Goal: Transaction & Acquisition: Purchase product/service

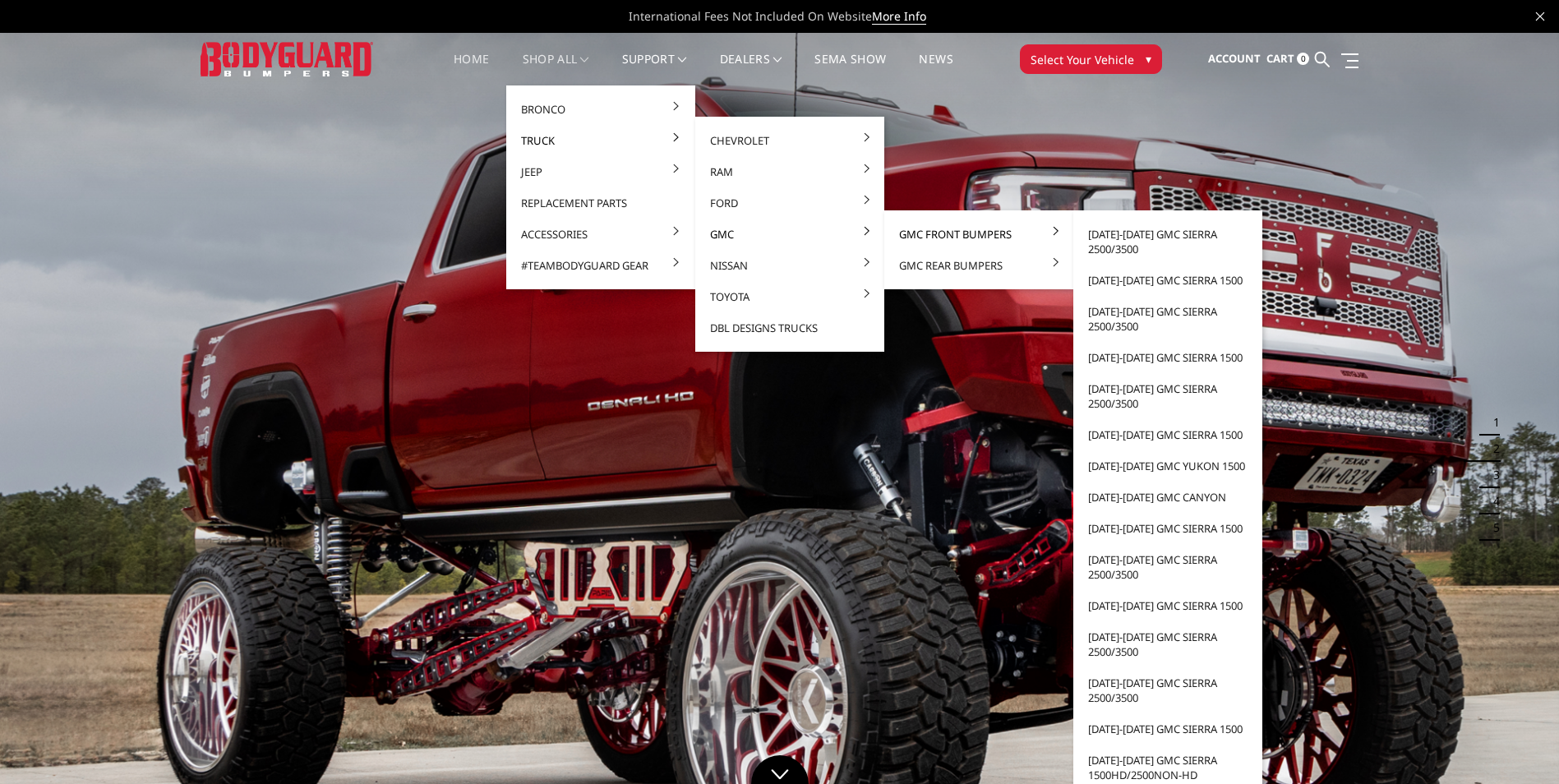
click at [915, 239] on link "GMC Front Bumpers" at bounding box center [979, 233] width 176 height 31
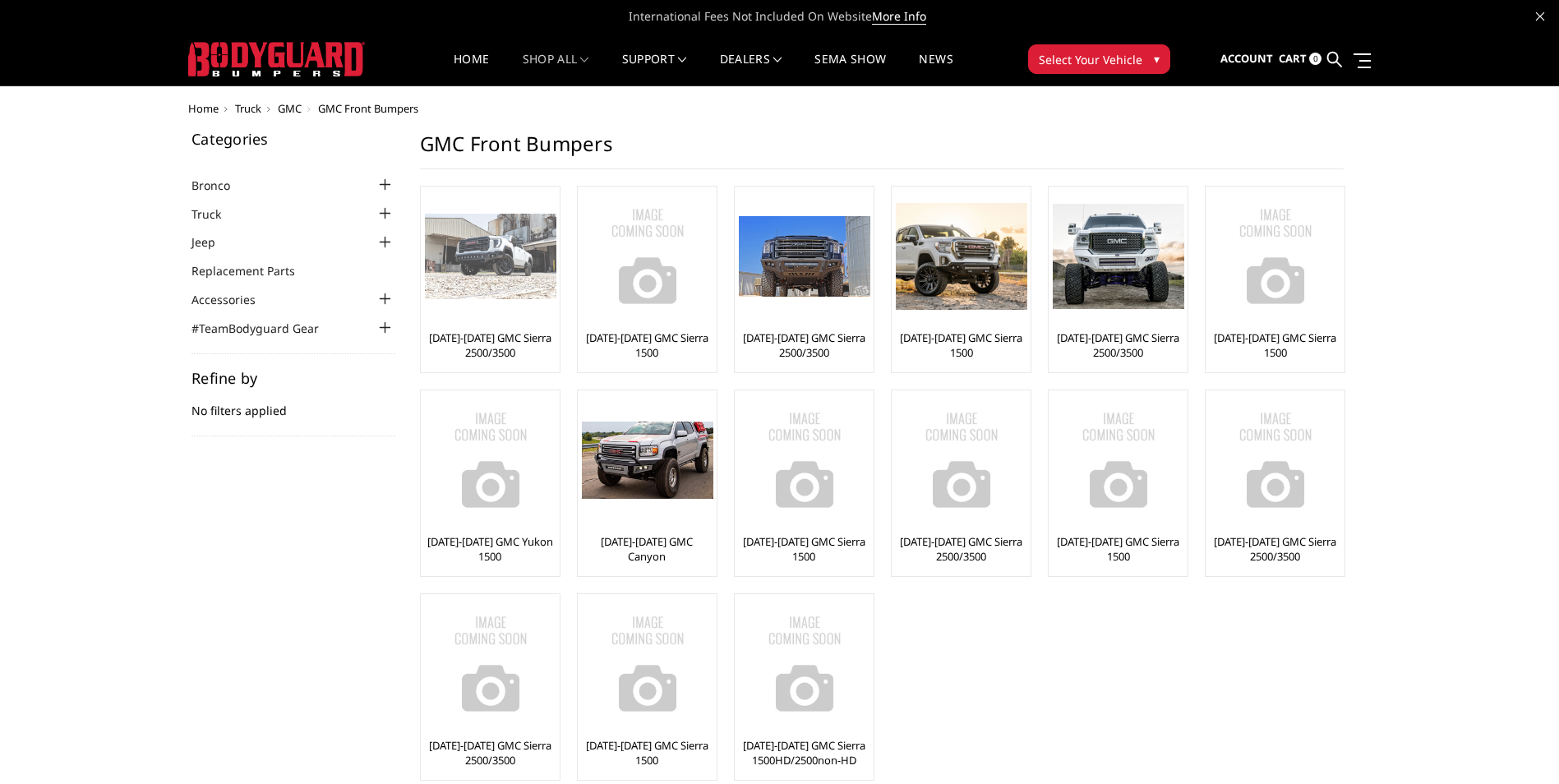
click at [465, 286] on img at bounding box center [491, 257] width 132 height 87
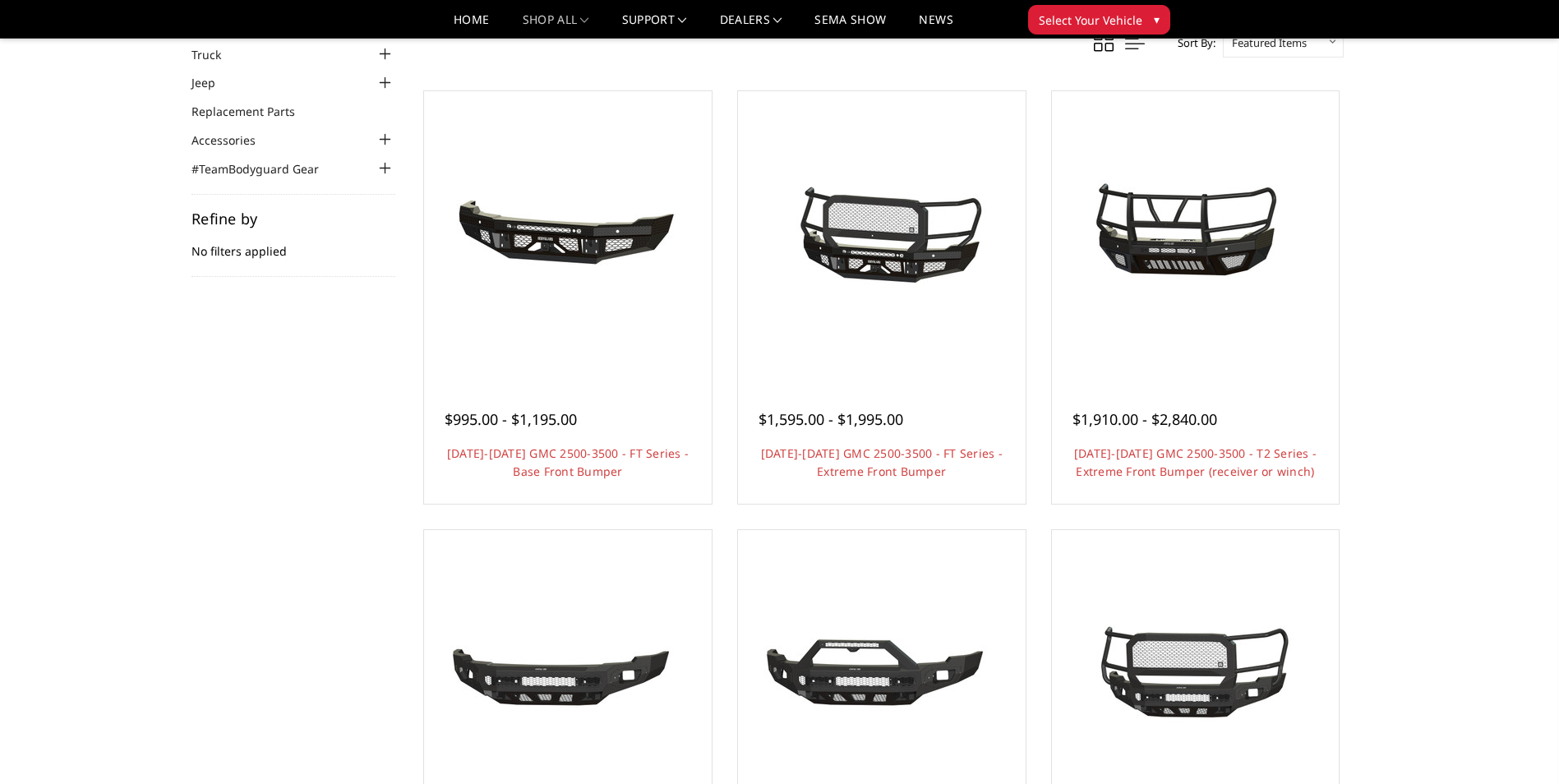
scroll to position [29, 0]
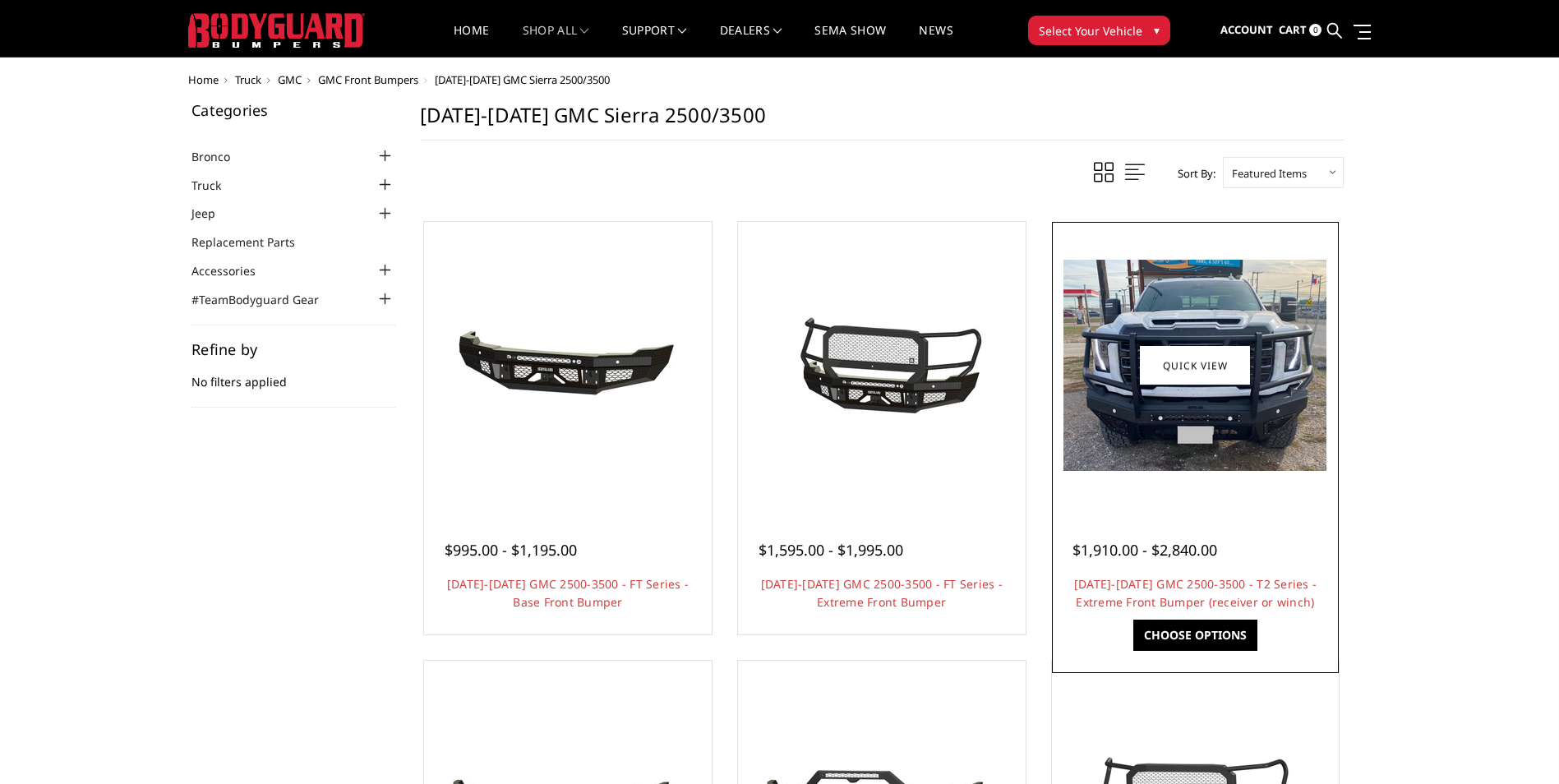
click at [1111, 562] on div "$1,910.00 - $2,840.00 2024-2025 GMC 2500-3500 - T2 Series - Extreme Front Bumpe…" at bounding box center [1196, 567] width 279 height 125
click at [1133, 428] on img at bounding box center [1195, 365] width 263 height 211
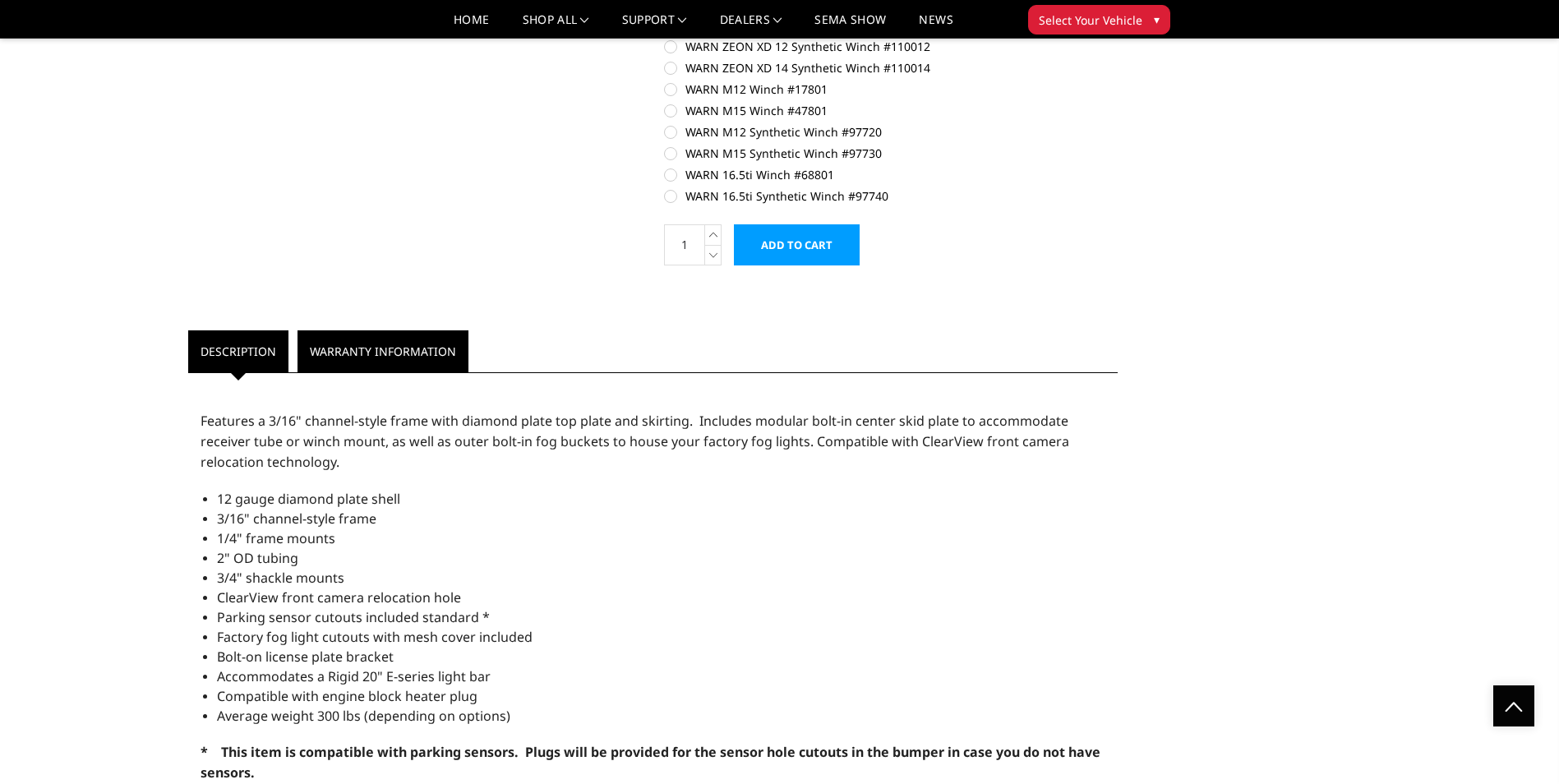
scroll to position [1068, 0]
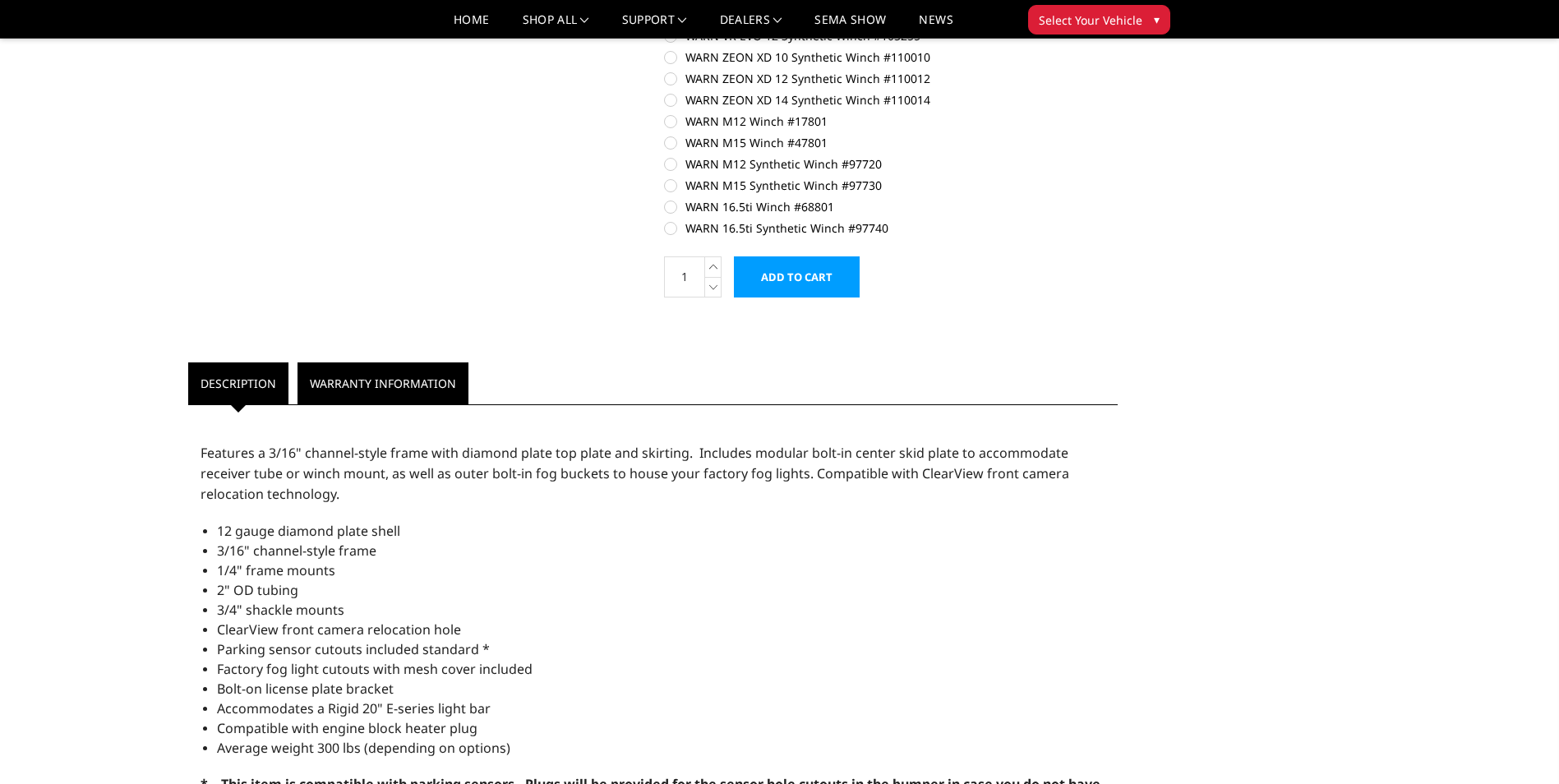
click at [400, 379] on link "Warranty Information" at bounding box center [383, 383] width 171 height 42
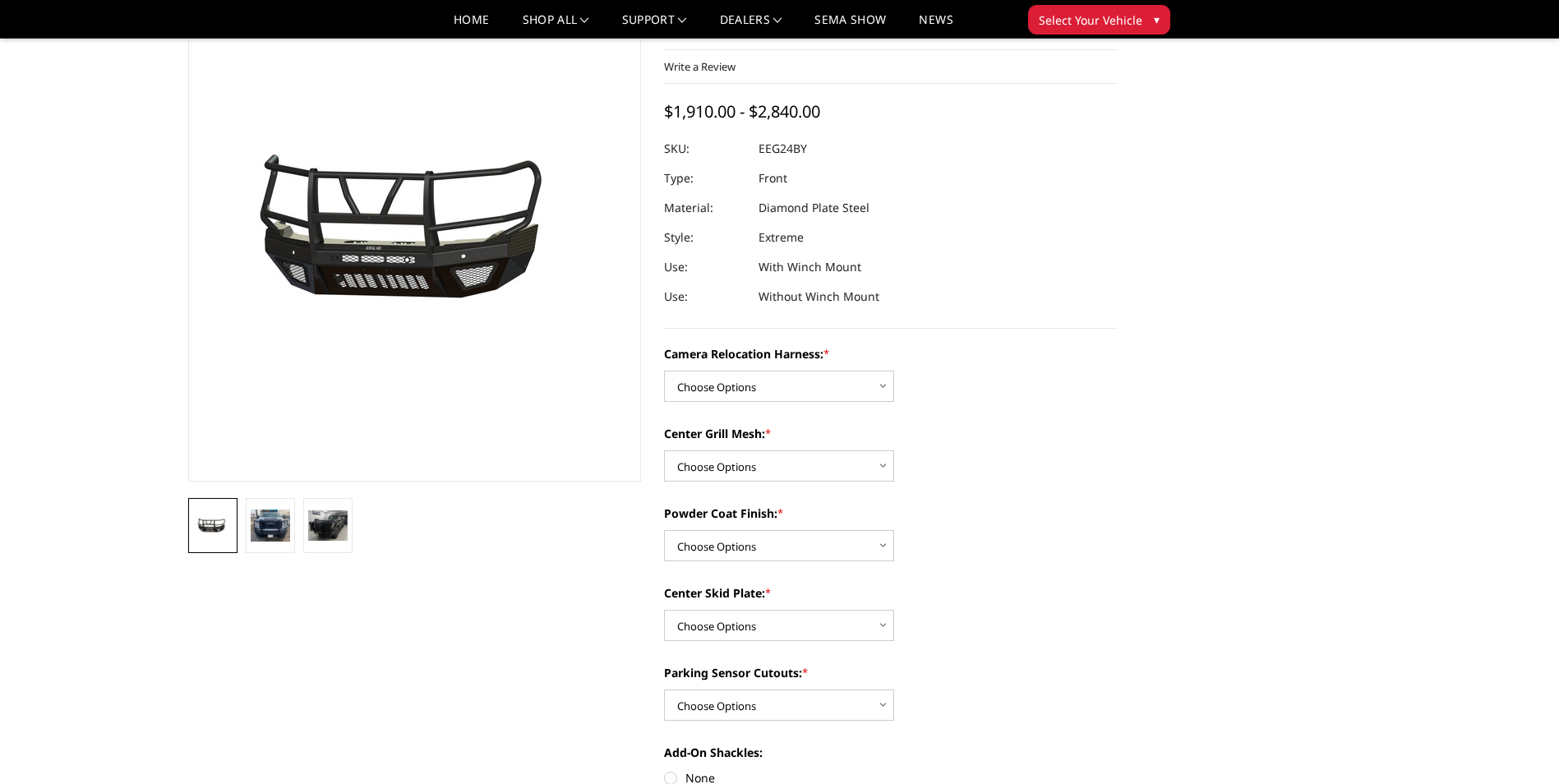
scroll to position [11, 0]
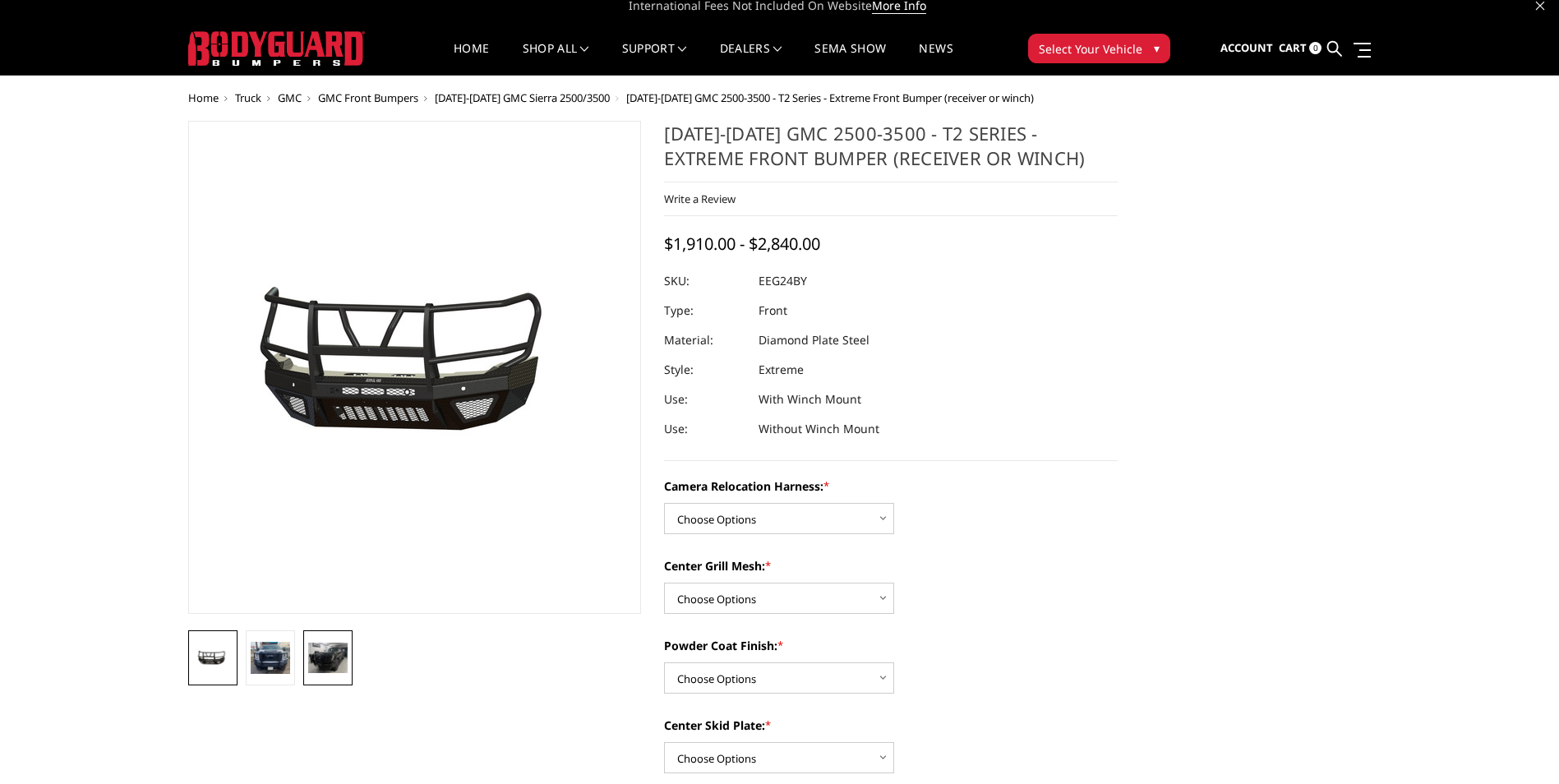
click at [333, 658] on img at bounding box center [328, 658] width 40 height 30
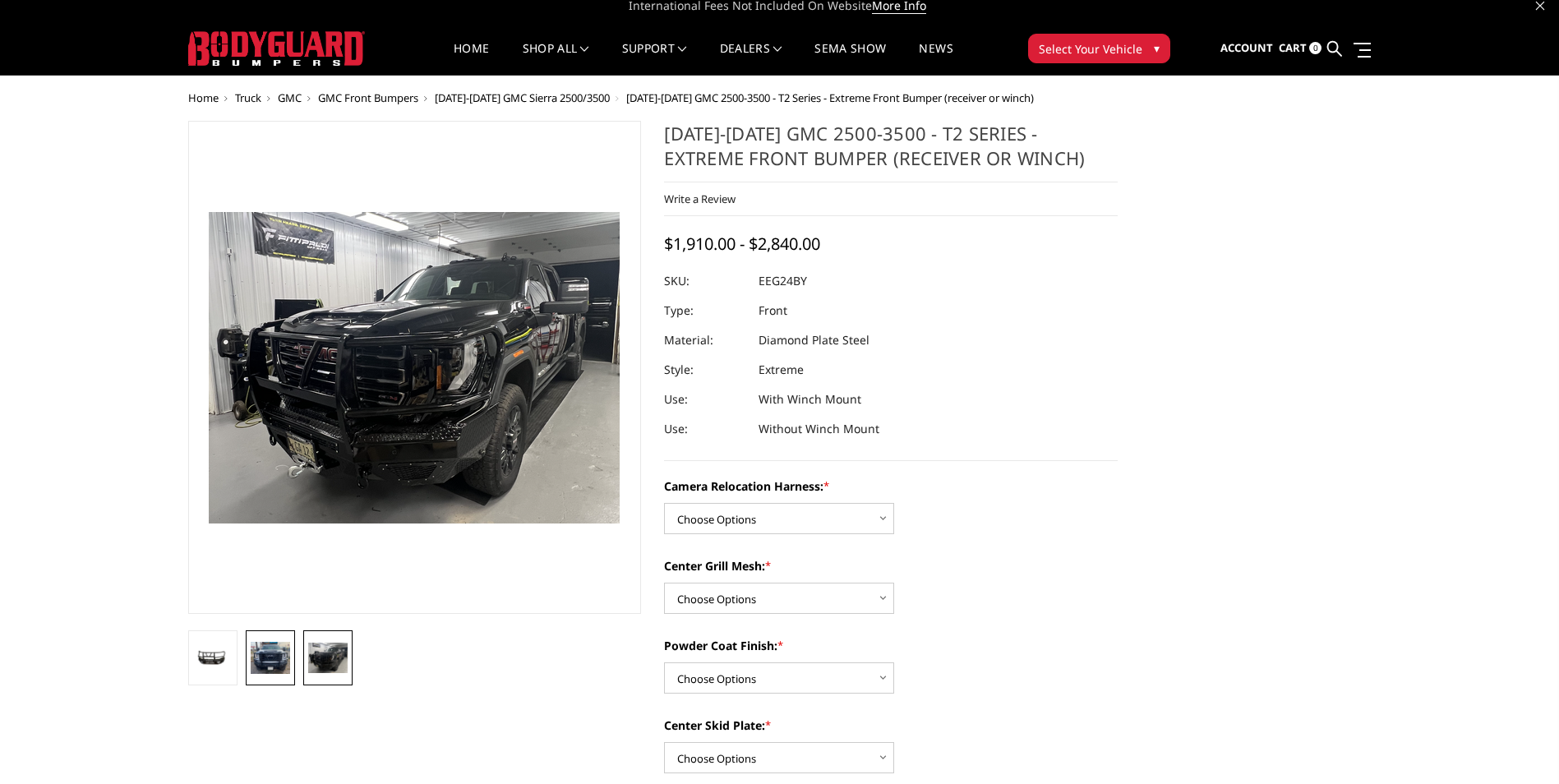
click at [281, 668] on img at bounding box center [271, 658] width 40 height 32
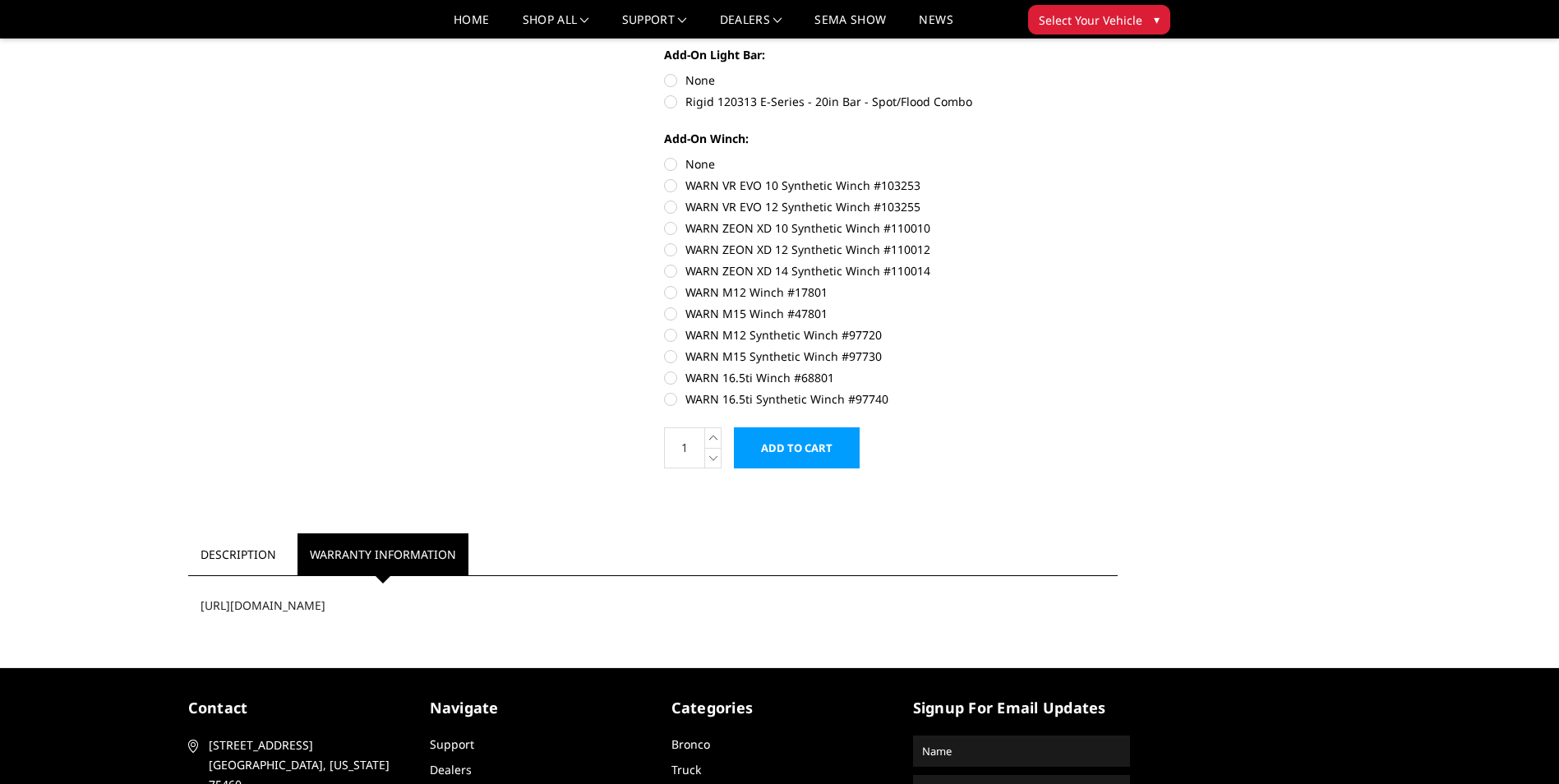
scroll to position [915, 0]
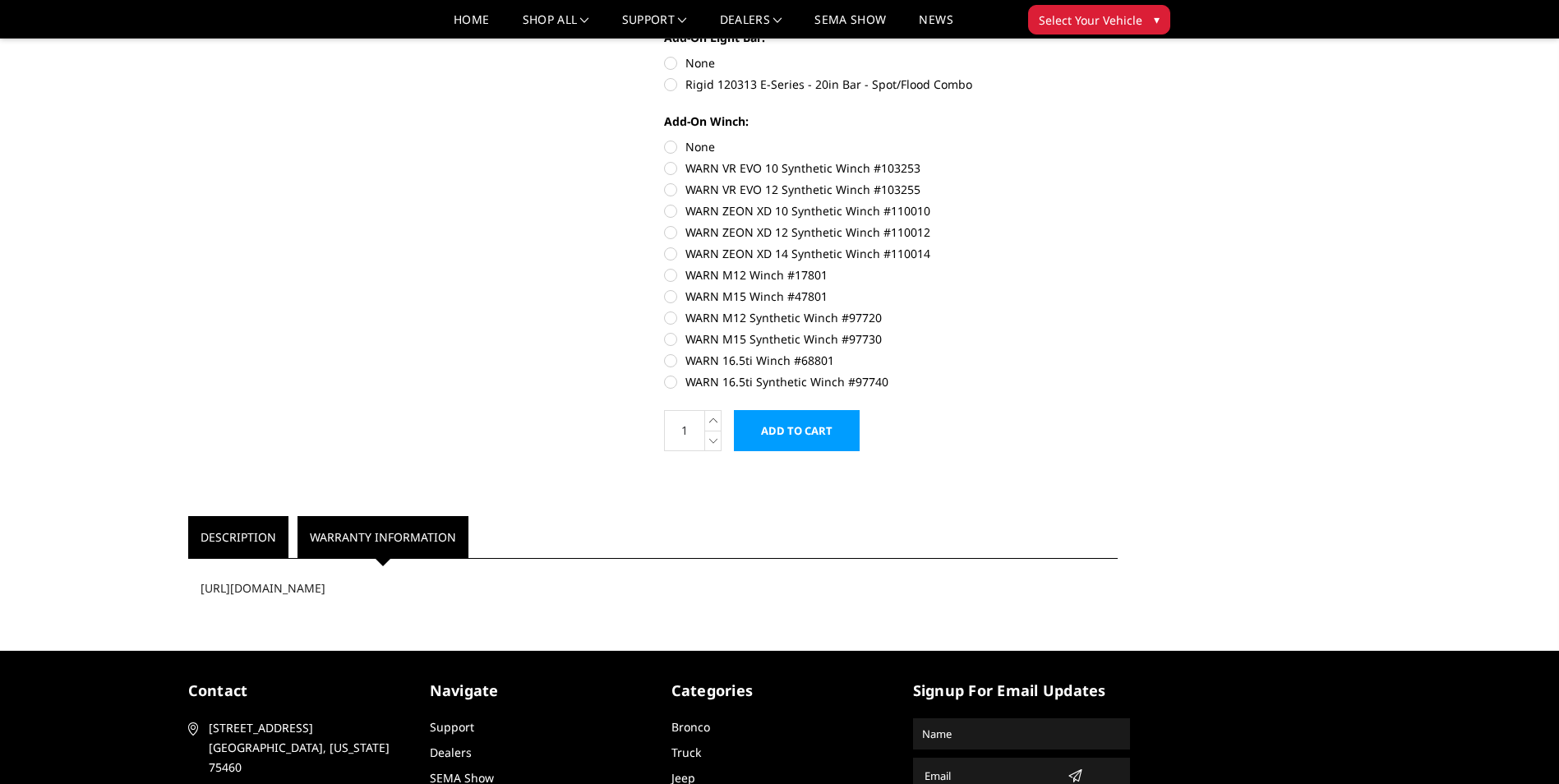
click at [247, 544] on link "Description" at bounding box center [238, 537] width 100 height 42
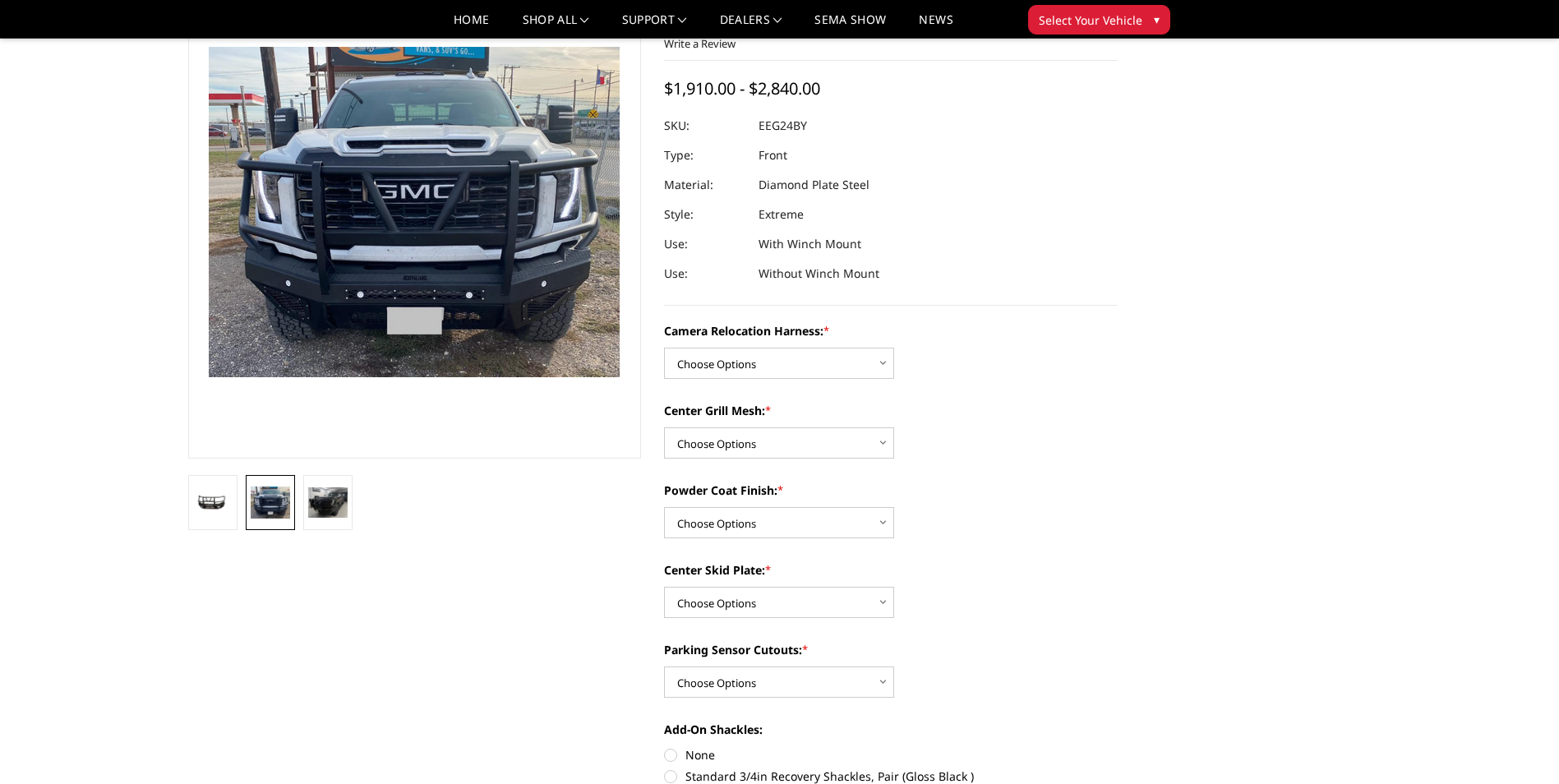
scroll to position [0, 0]
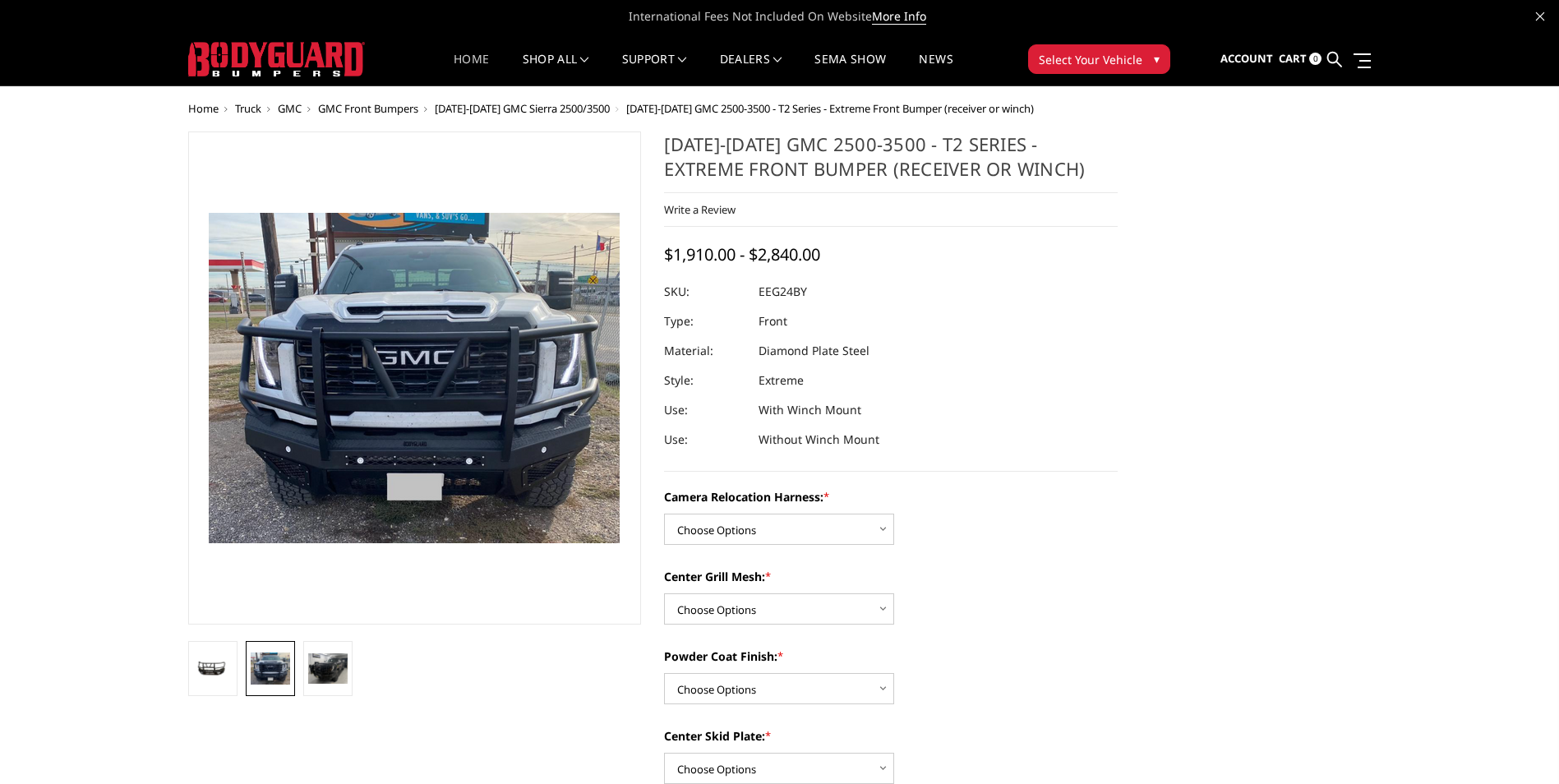
click at [457, 61] on link "Home" at bounding box center [471, 69] width 35 height 32
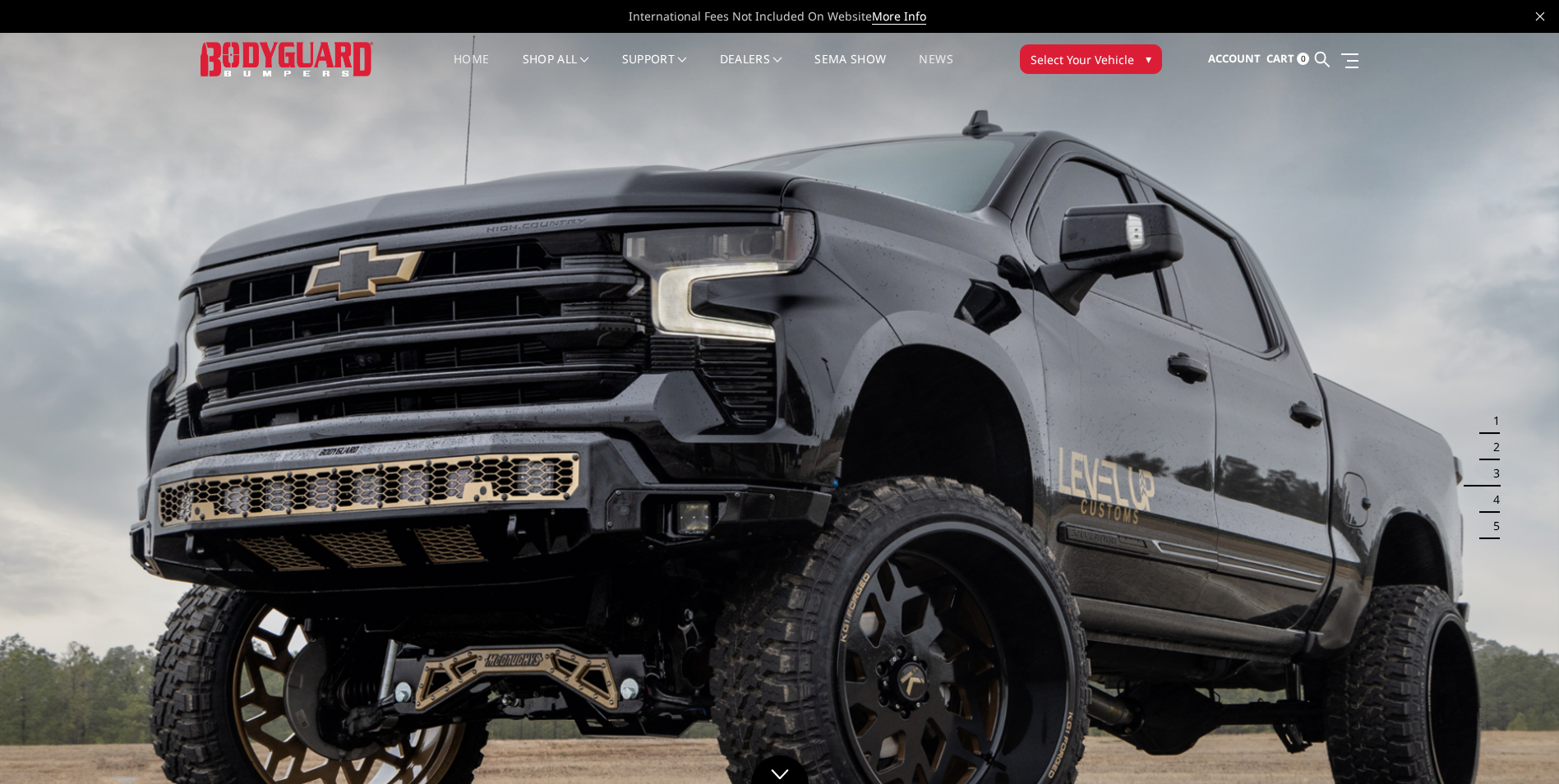
click at [944, 60] on link "News" at bounding box center [936, 69] width 34 height 32
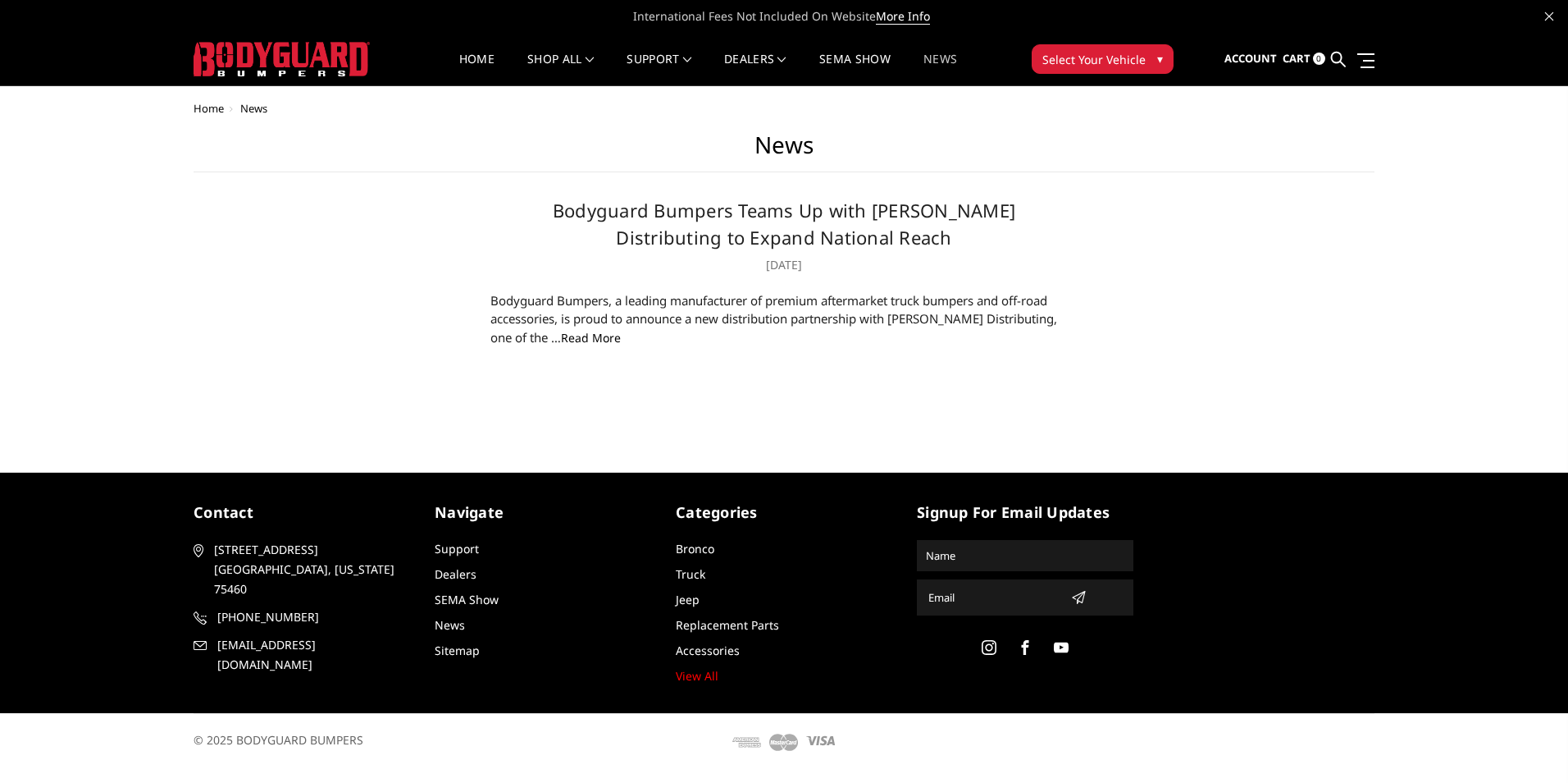
click at [1161, 57] on span "▾" at bounding box center [1160, 59] width 6 height 18
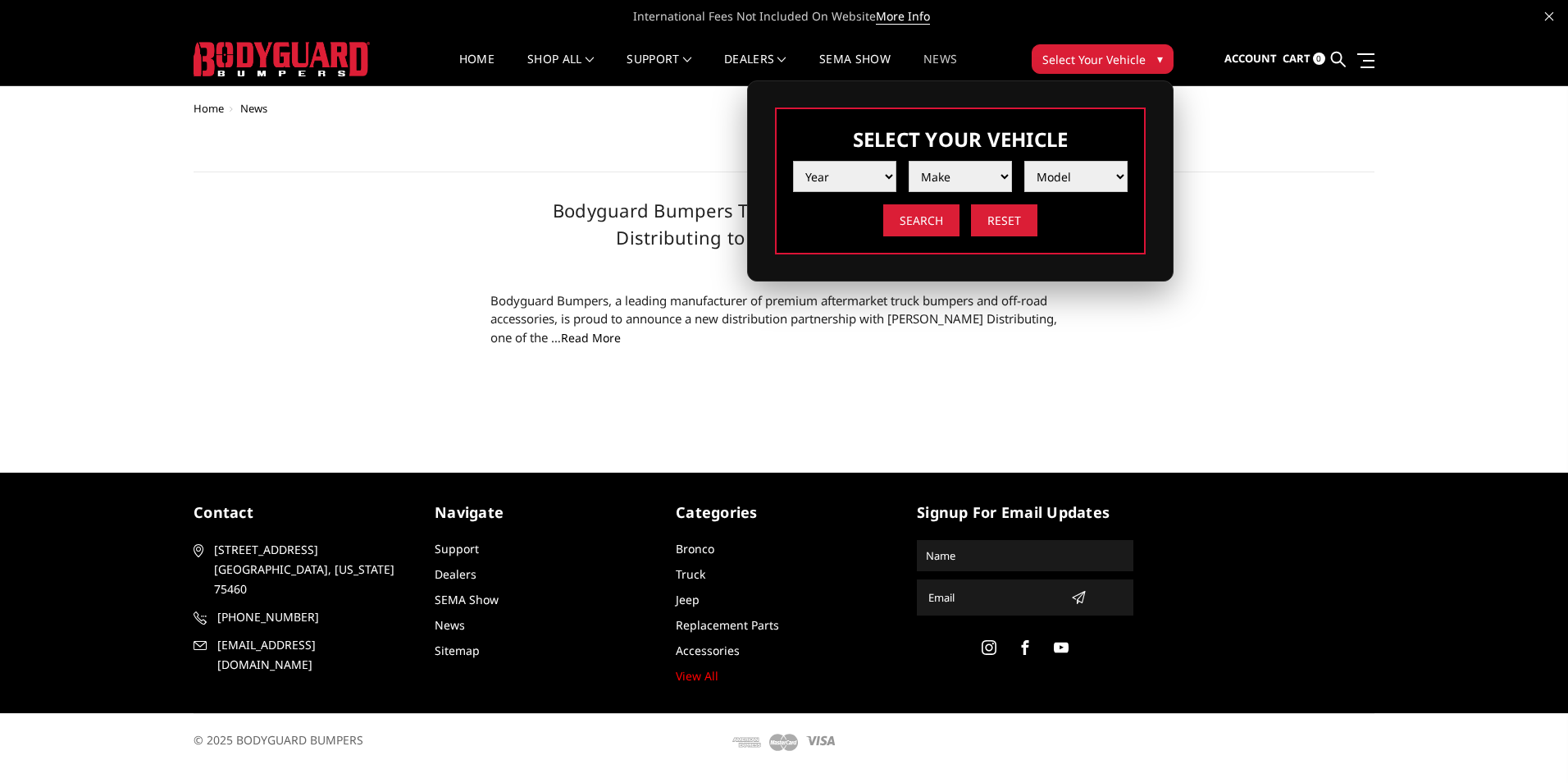
click at [883, 176] on select "Year 2025 2024 2023 2022 2021 2020 2019 2018 2017 2016 2015 2014 2013 2012 2011…" at bounding box center [844, 176] width 103 height 31
select select "yr_2025"
click at [793, 161] on select "Year 2025 2024 2023 2022 2021 2020 2019 2018 2017 2016 2015 2014 2013 2012 2011…" at bounding box center [844, 176] width 103 height 31
click at [1002, 174] on select "Make Chevrolet Ford GMC Ram Toyota" at bounding box center [960, 176] width 103 height 31
select select "mk_gmc"
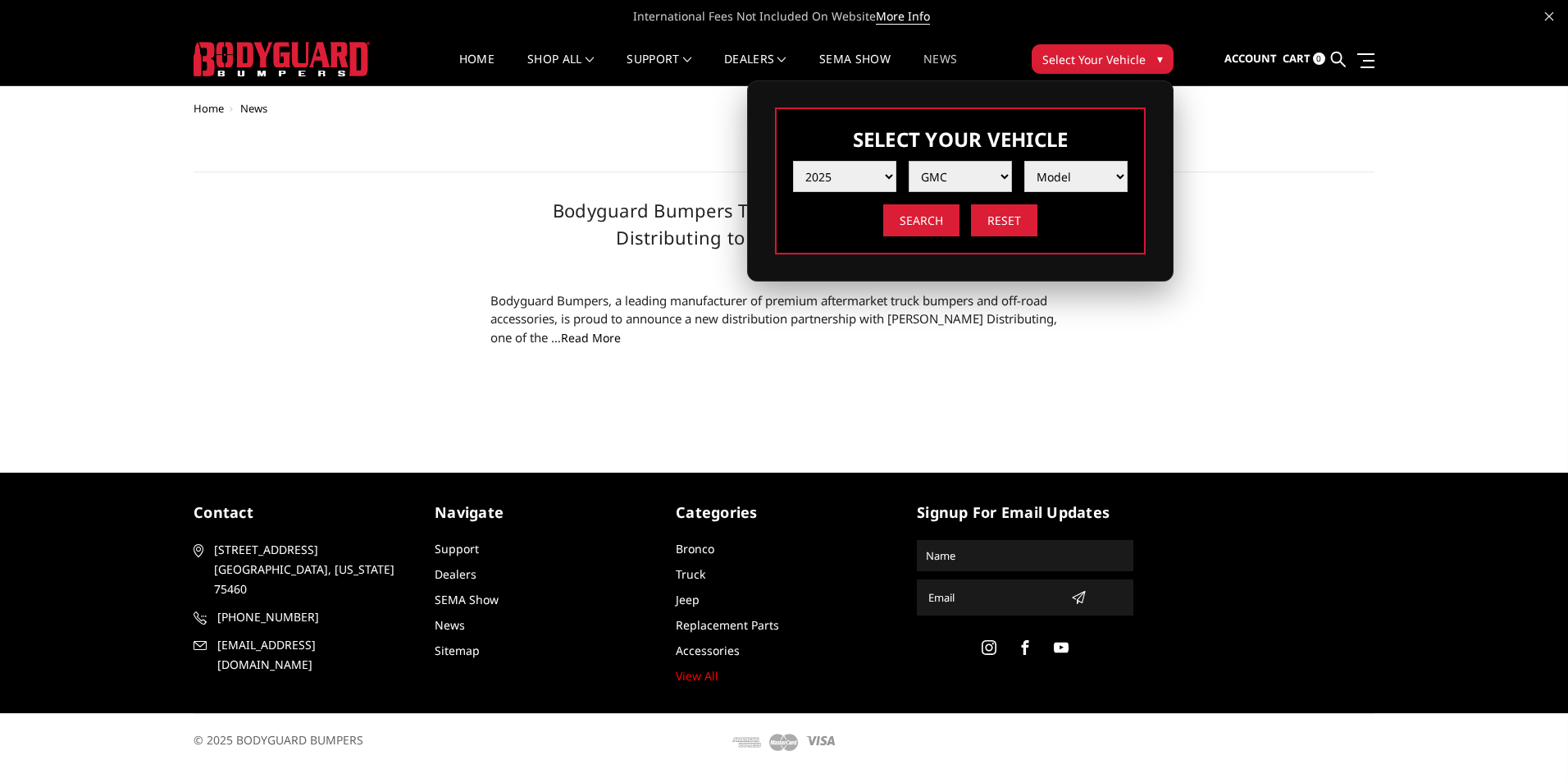
click at [909, 161] on select "Make Chevrolet Ford GMC Ram Toyota" at bounding box center [960, 176] width 103 height 31
click at [1106, 177] on select "Model Sierra 1500 Sierra 2500 / 3500" at bounding box center [1076, 176] width 103 height 31
select select "md_sierra-2500-3500"
click at [1024, 161] on select "Model Sierra 1500 Sierra 2500 / 3500" at bounding box center [1076, 176] width 103 height 31
click at [929, 220] on input "Search" at bounding box center [921, 220] width 76 height 32
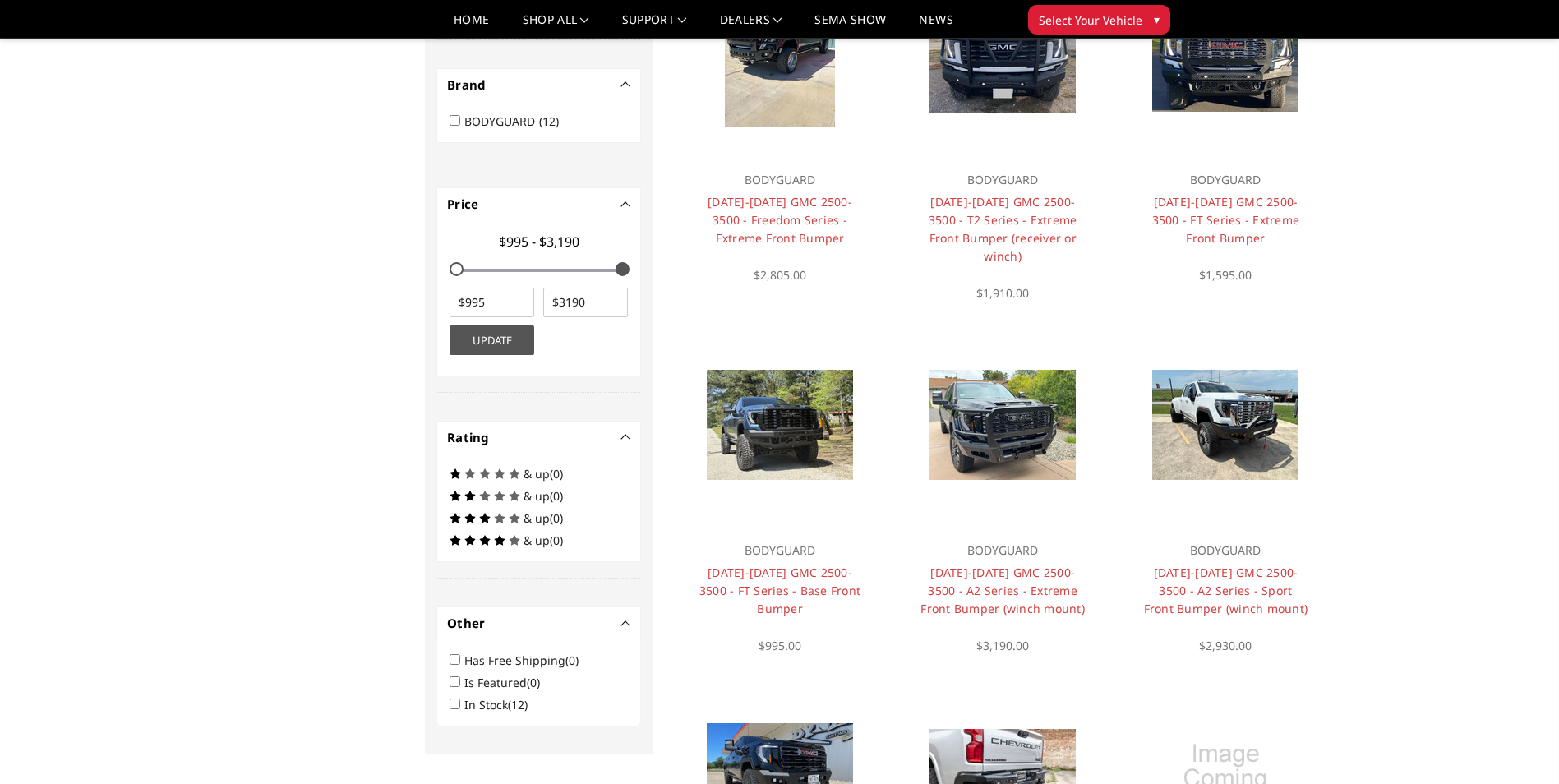
scroll to position [612, 0]
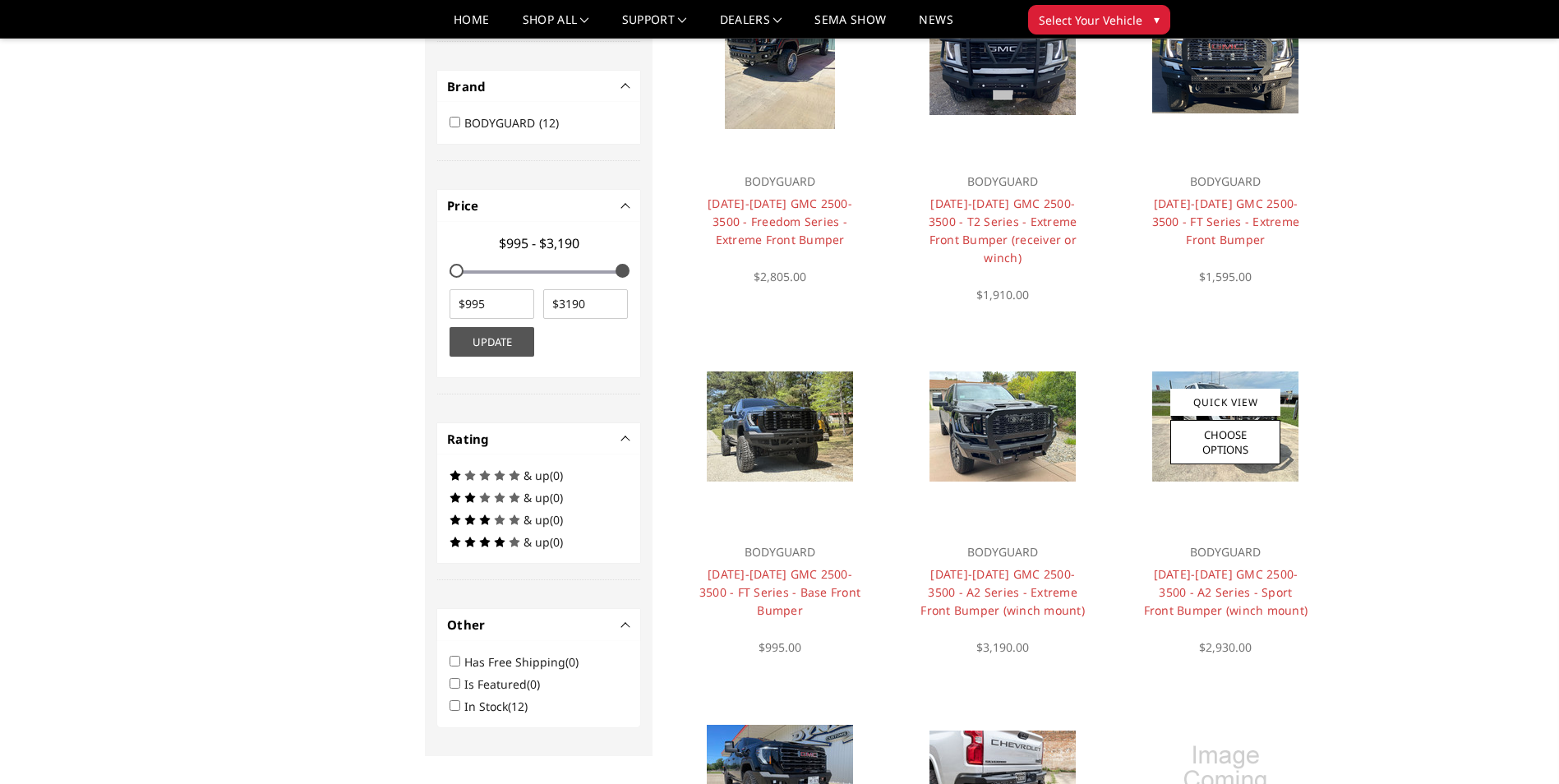
click at [1161, 436] on img at bounding box center [1225, 426] width 146 height 110
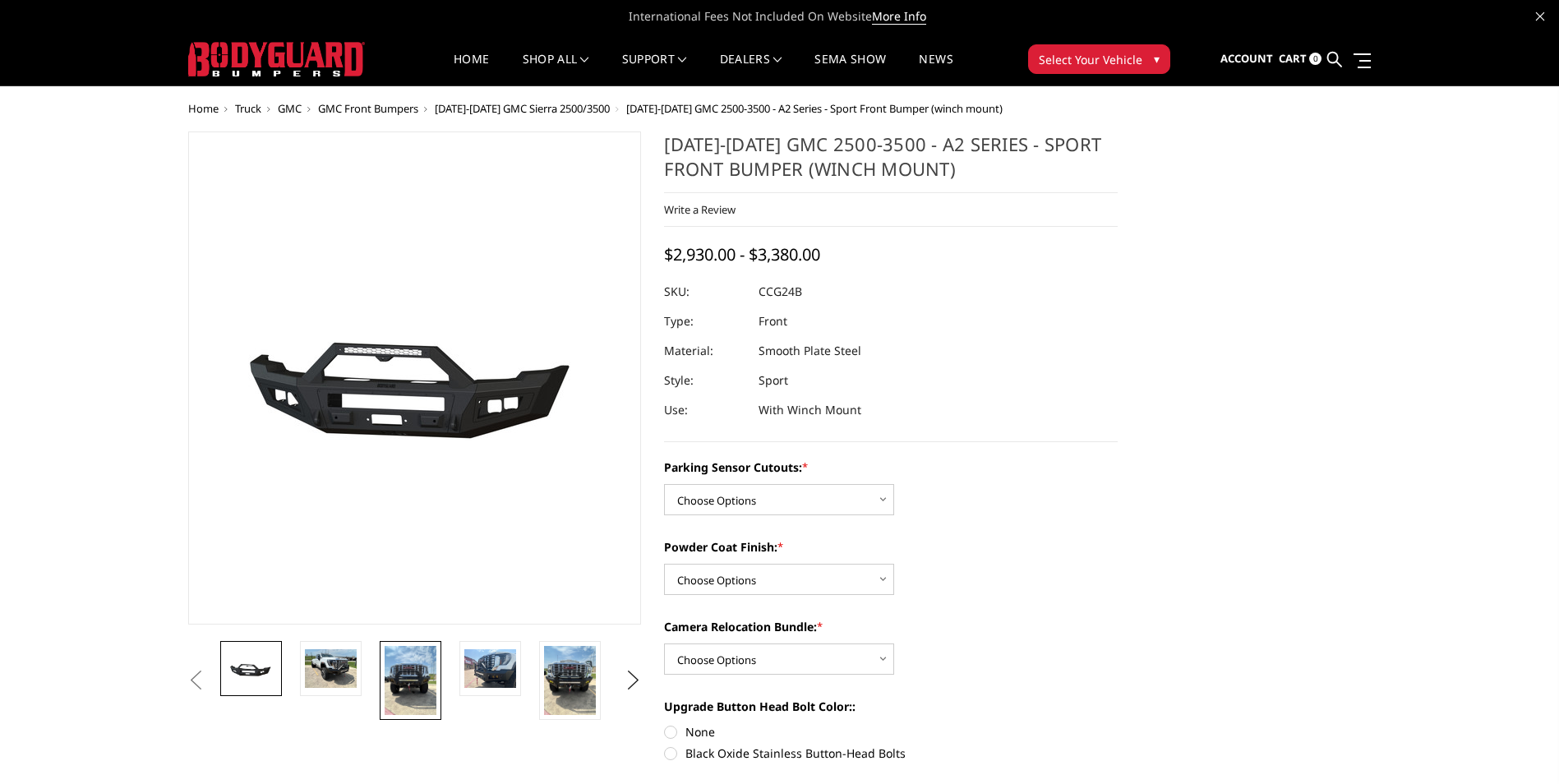
click at [415, 680] on img at bounding box center [410, 681] width 52 height 69
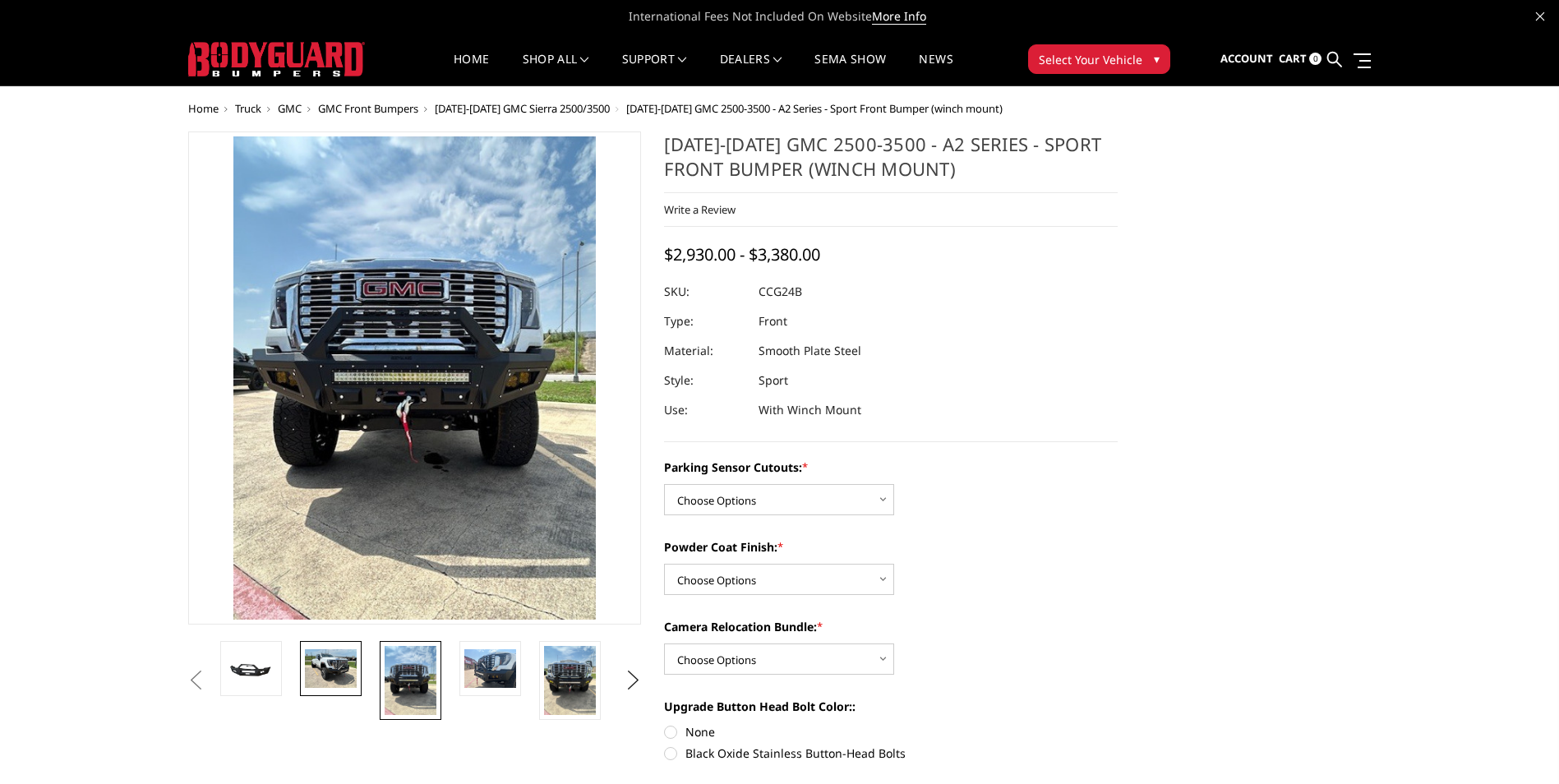
click at [342, 668] on img at bounding box center [331, 668] width 52 height 39
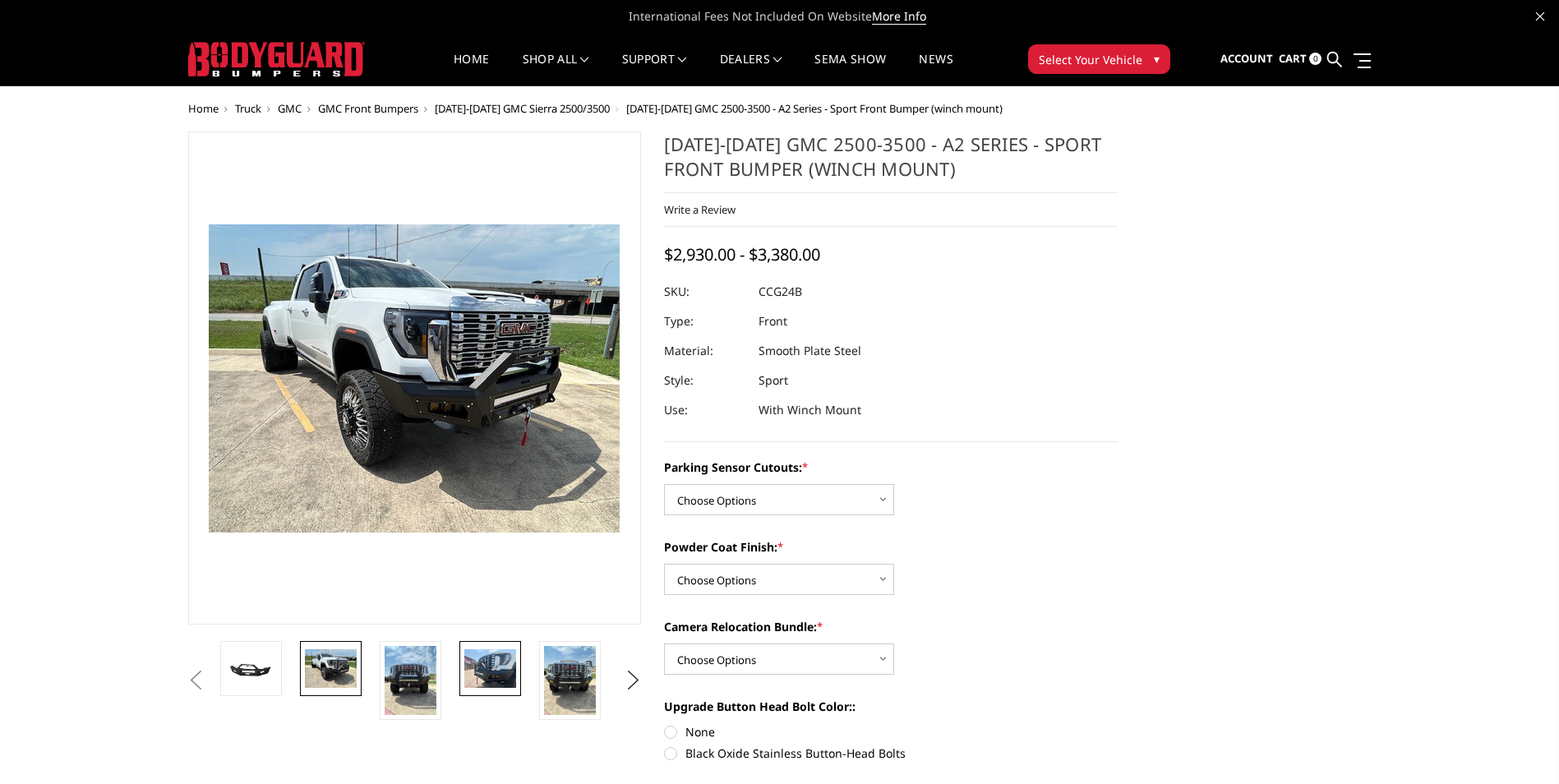
click at [499, 665] on img at bounding box center [490, 668] width 52 height 39
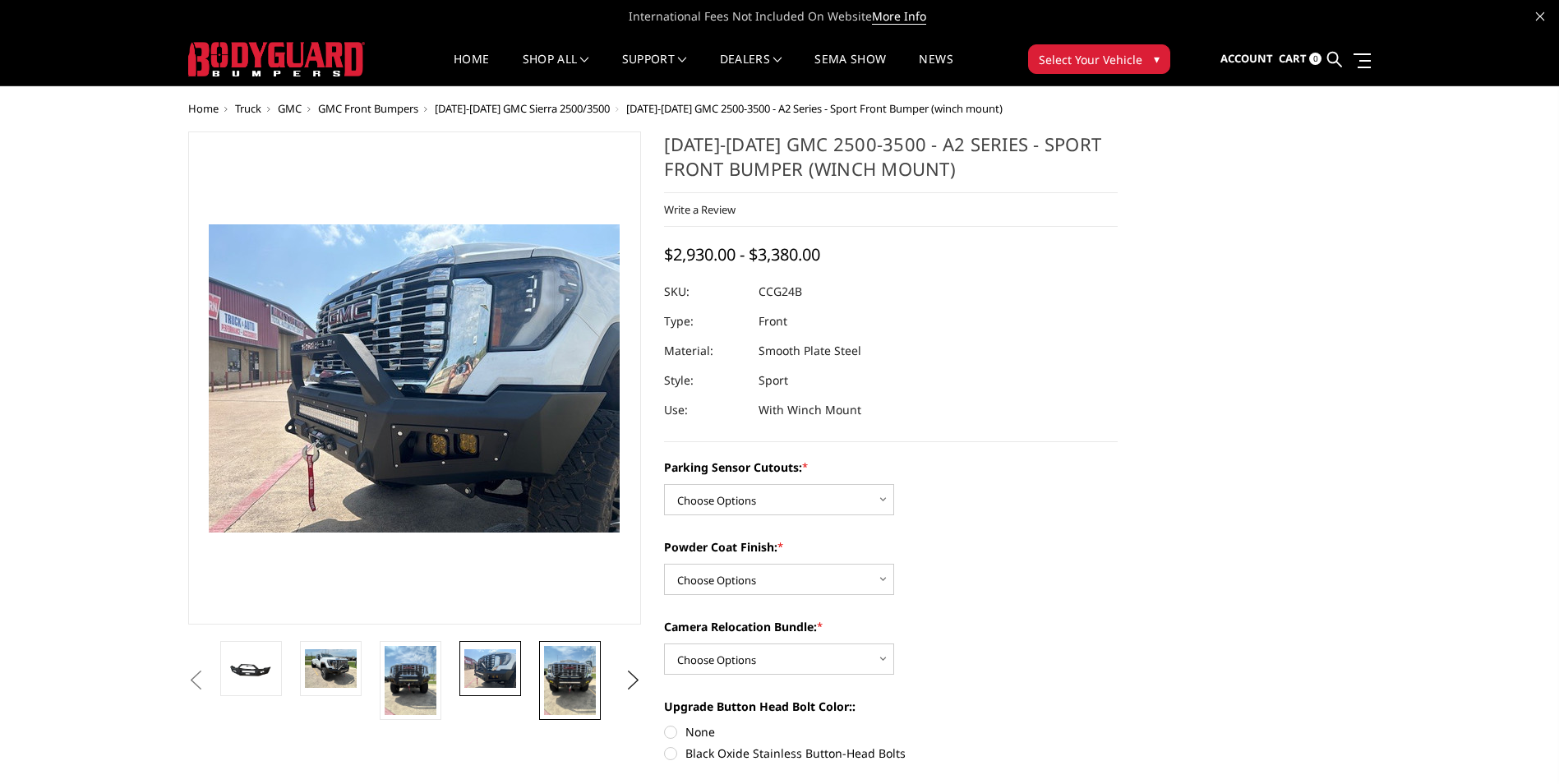
click at [571, 679] on img at bounding box center [569, 681] width 52 height 69
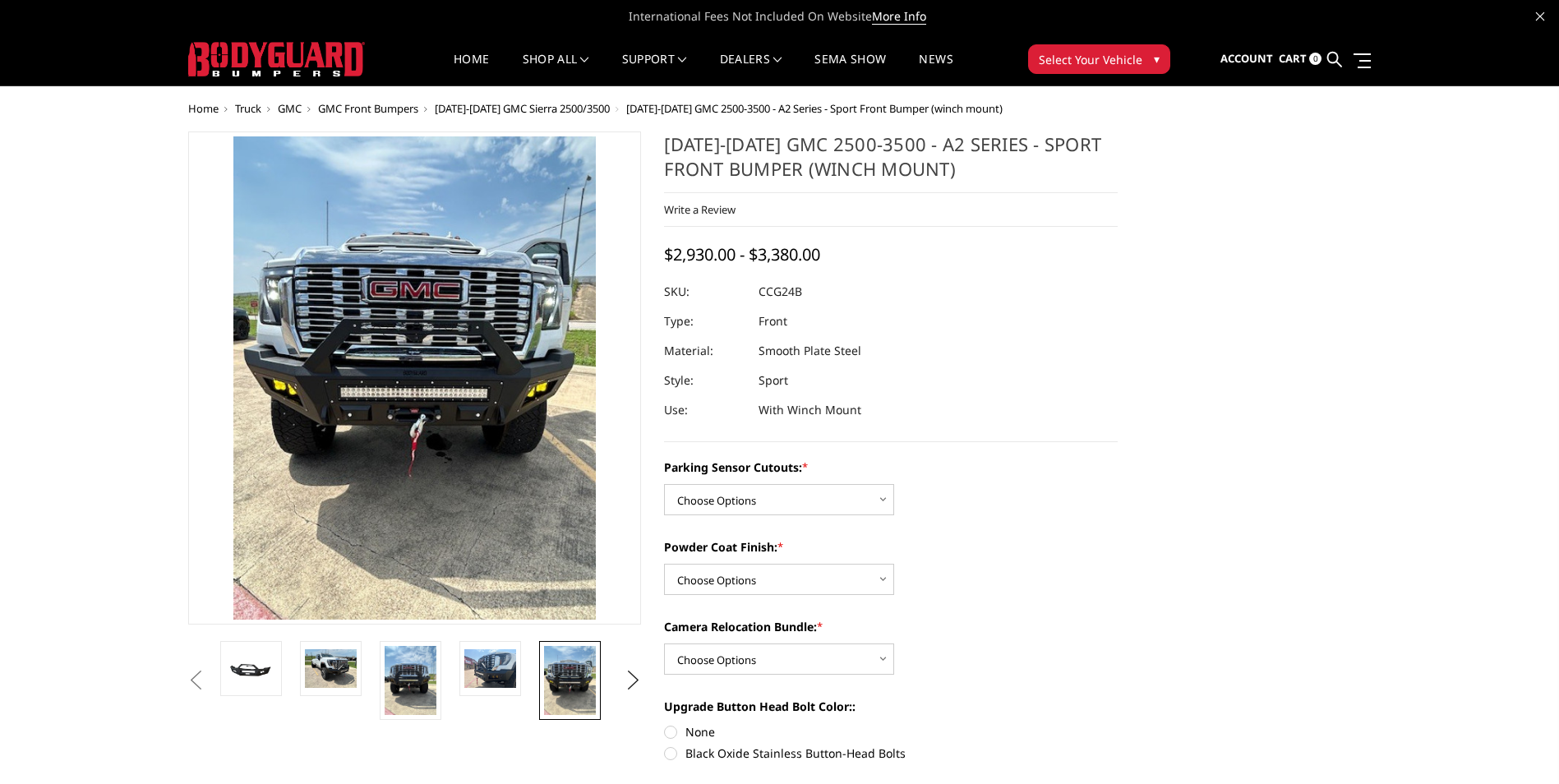
click at [353, 107] on span "GMC Front Bumpers" at bounding box center [368, 108] width 100 height 15
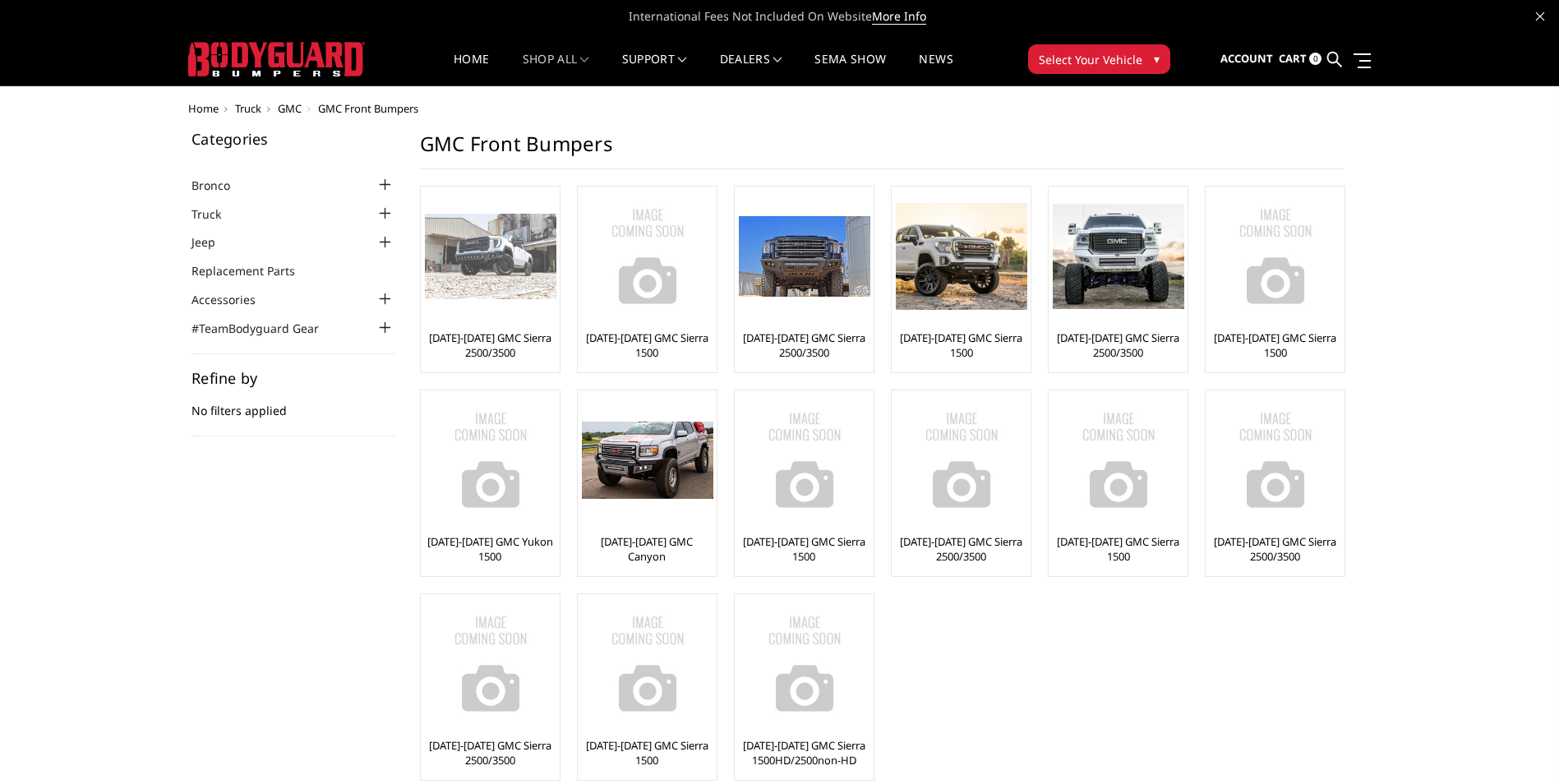
click at [499, 340] on link "[DATE]-[DATE] GMC Sierra 2500/3500" at bounding box center [491, 345] width 131 height 29
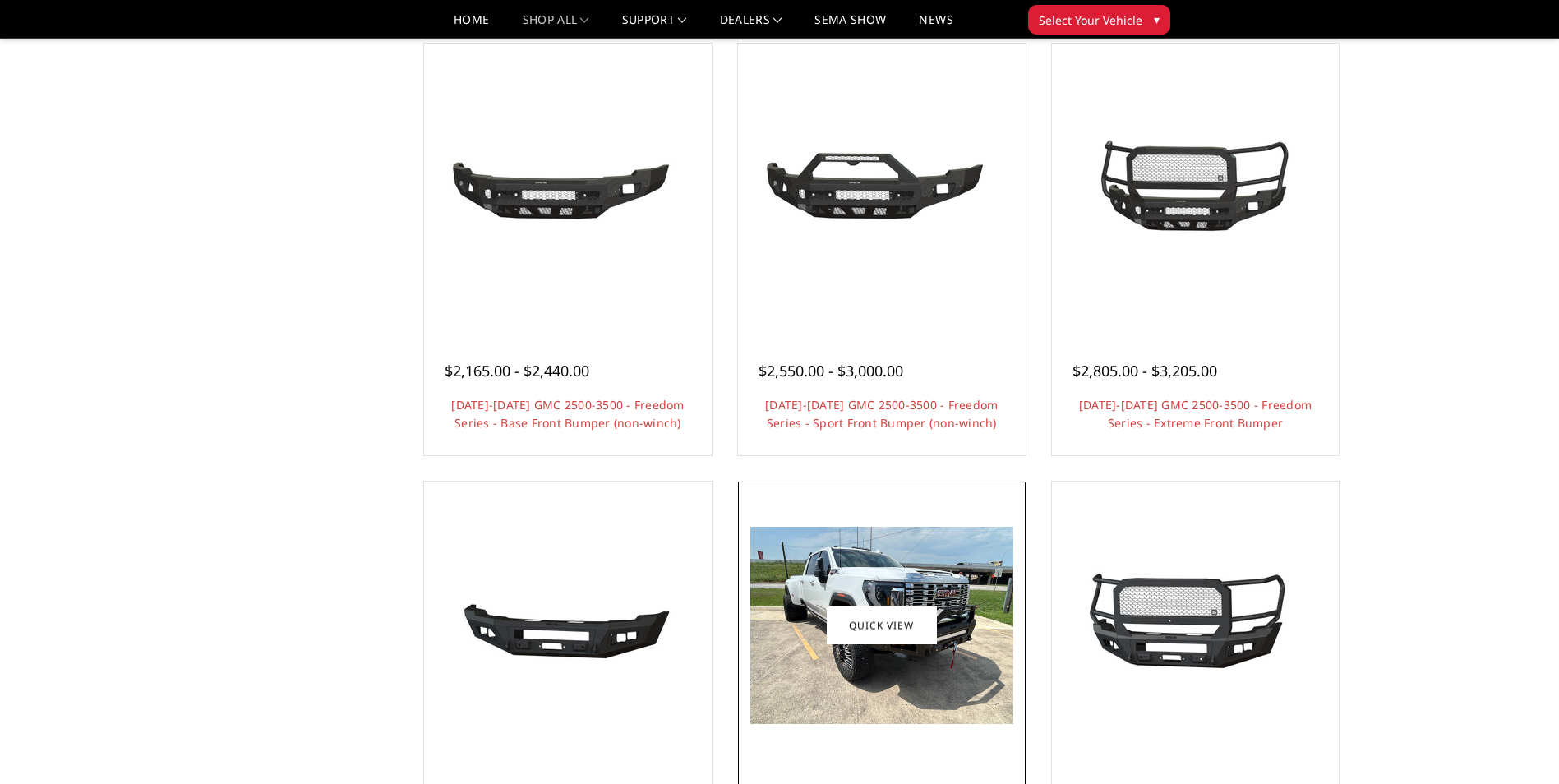
scroll to position [575, 0]
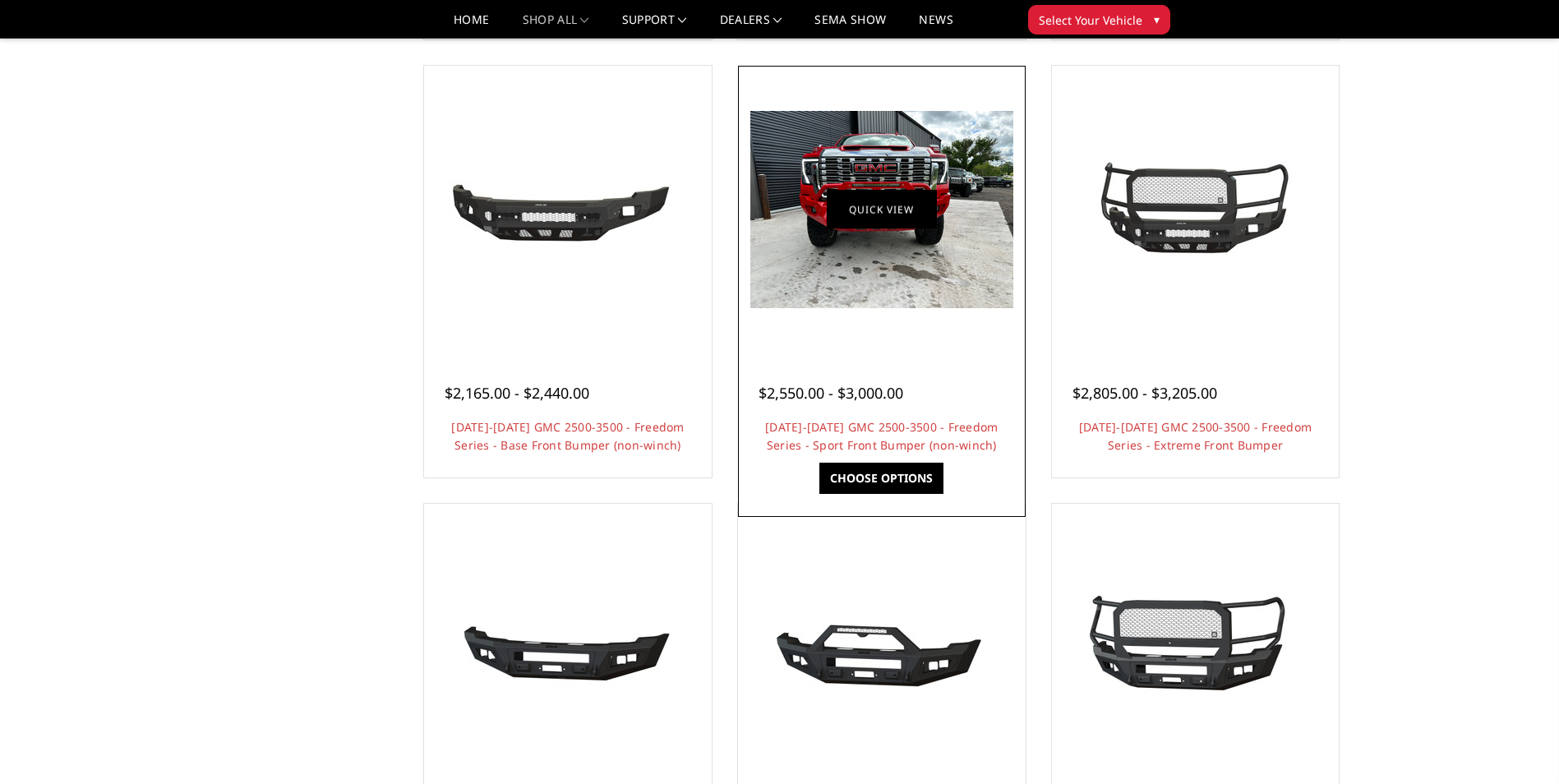
click at [870, 205] on link "Quick view" at bounding box center [882, 209] width 111 height 39
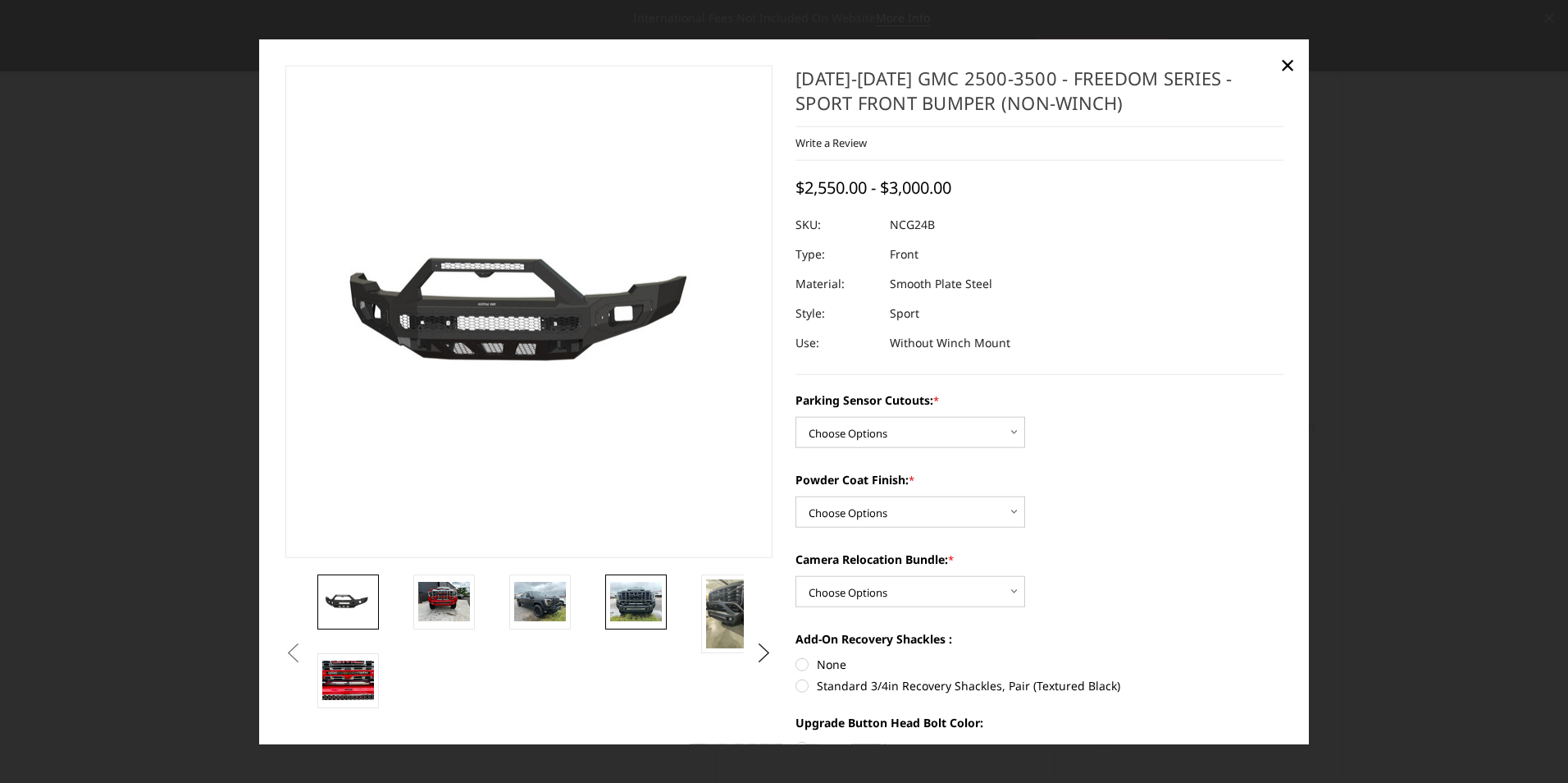
click at [639, 599] on img at bounding box center [636, 601] width 52 height 39
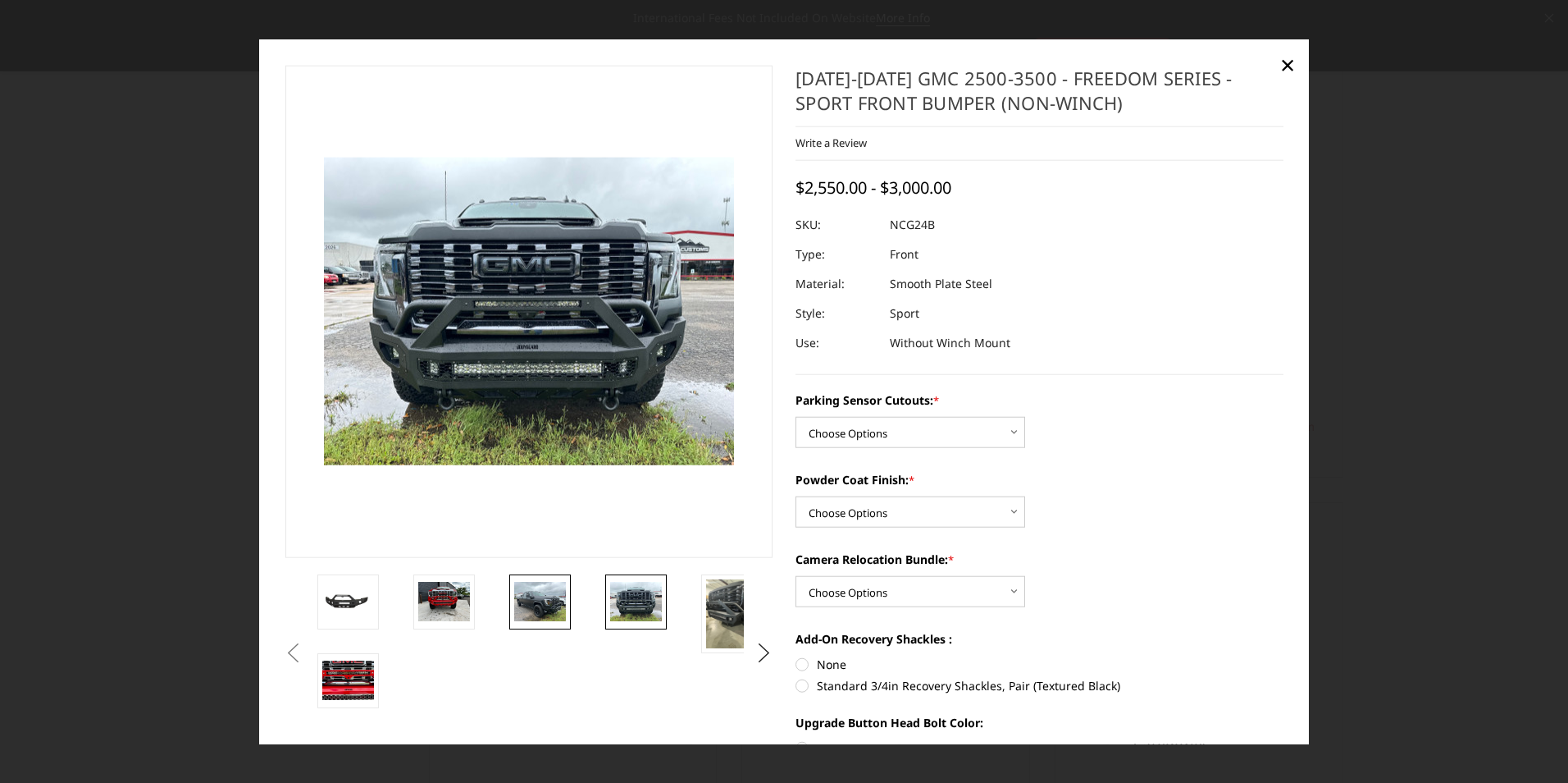
click at [535, 606] on img at bounding box center [540, 601] width 52 height 39
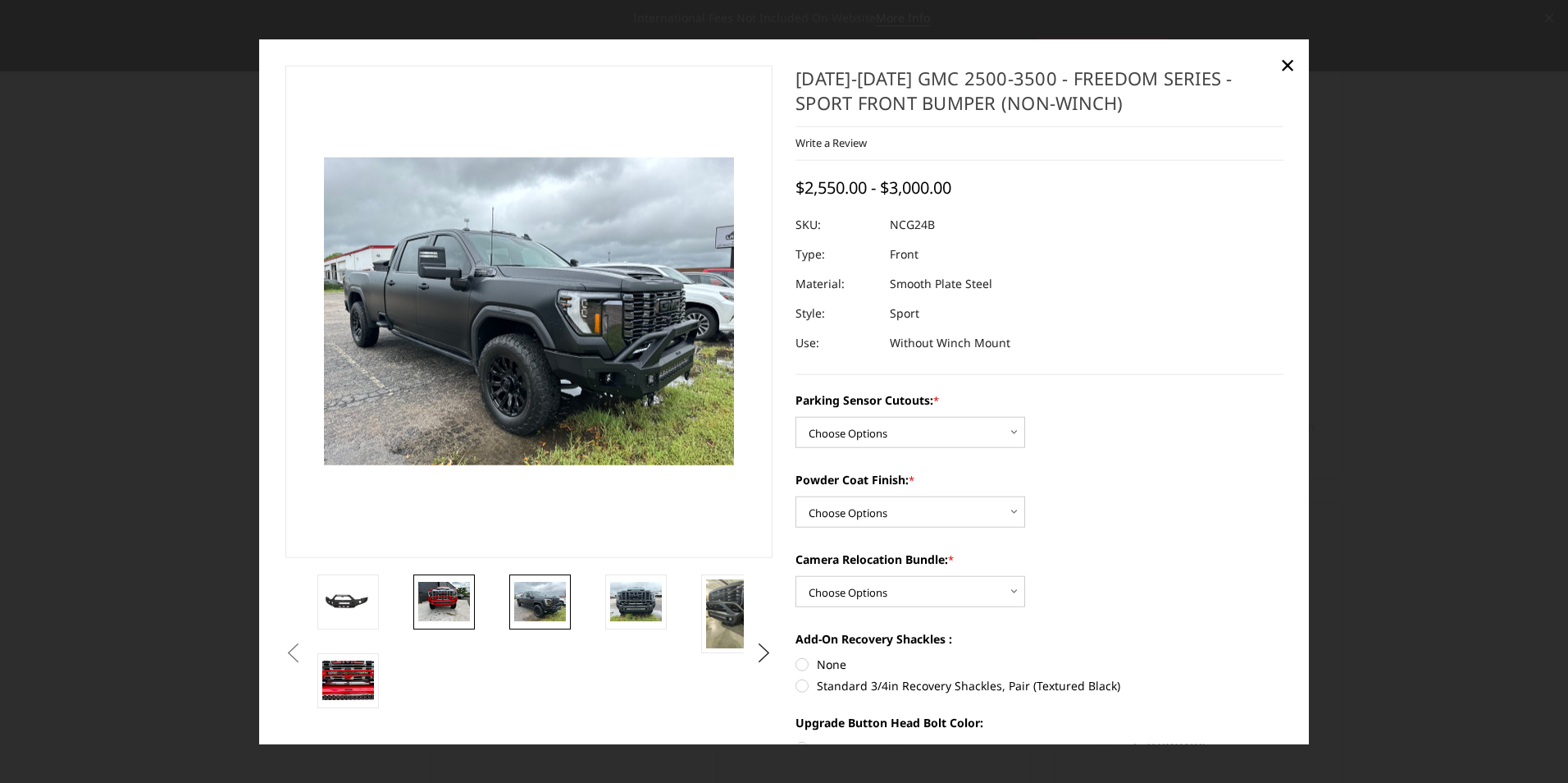
click at [442, 596] on img at bounding box center [444, 601] width 52 height 39
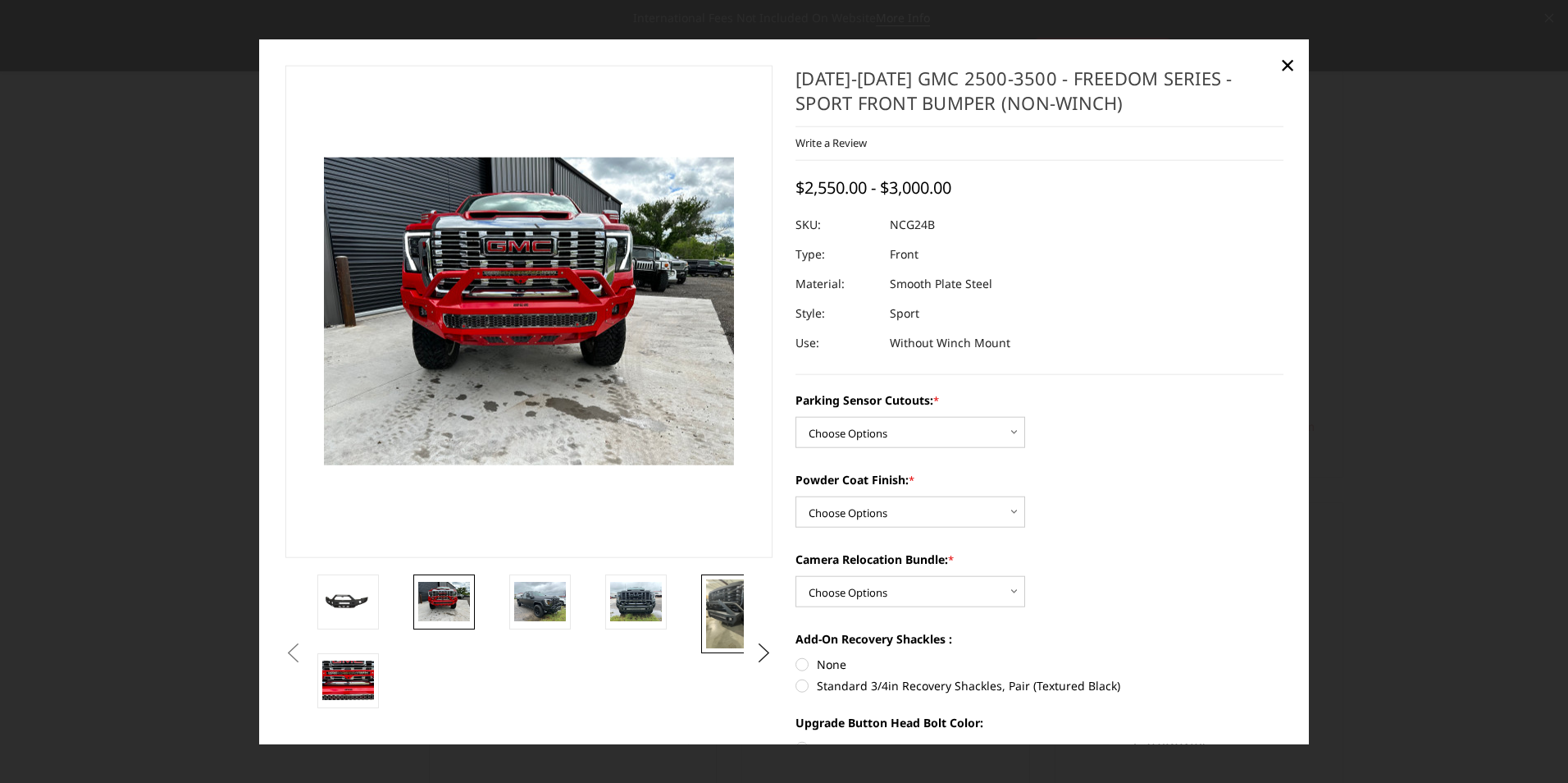
click at [717, 612] on img at bounding box center [731, 613] width 52 height 69
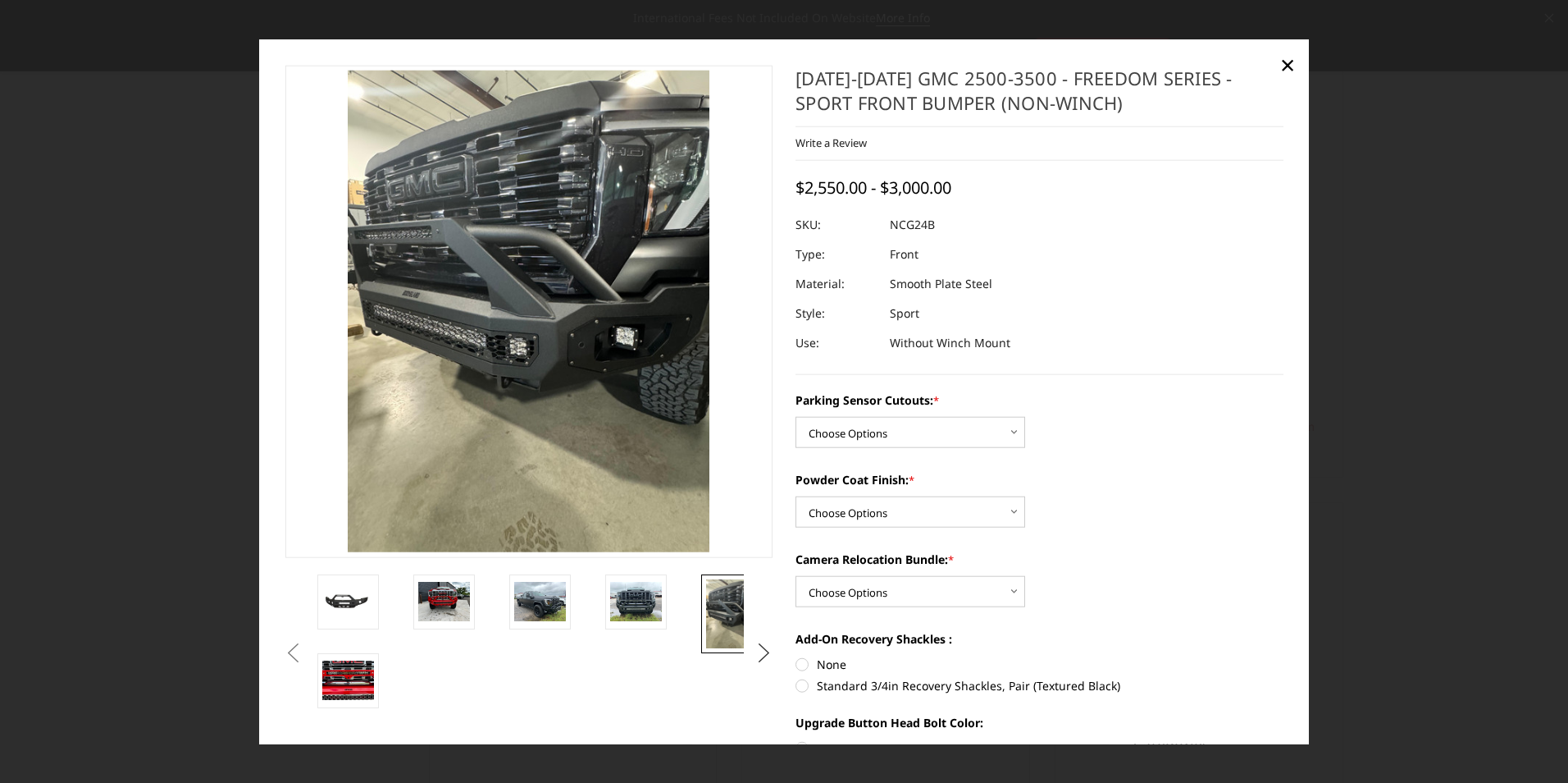
click at [754, 652] on button "Next" at bounding box center [764, 652] width 25 height 25
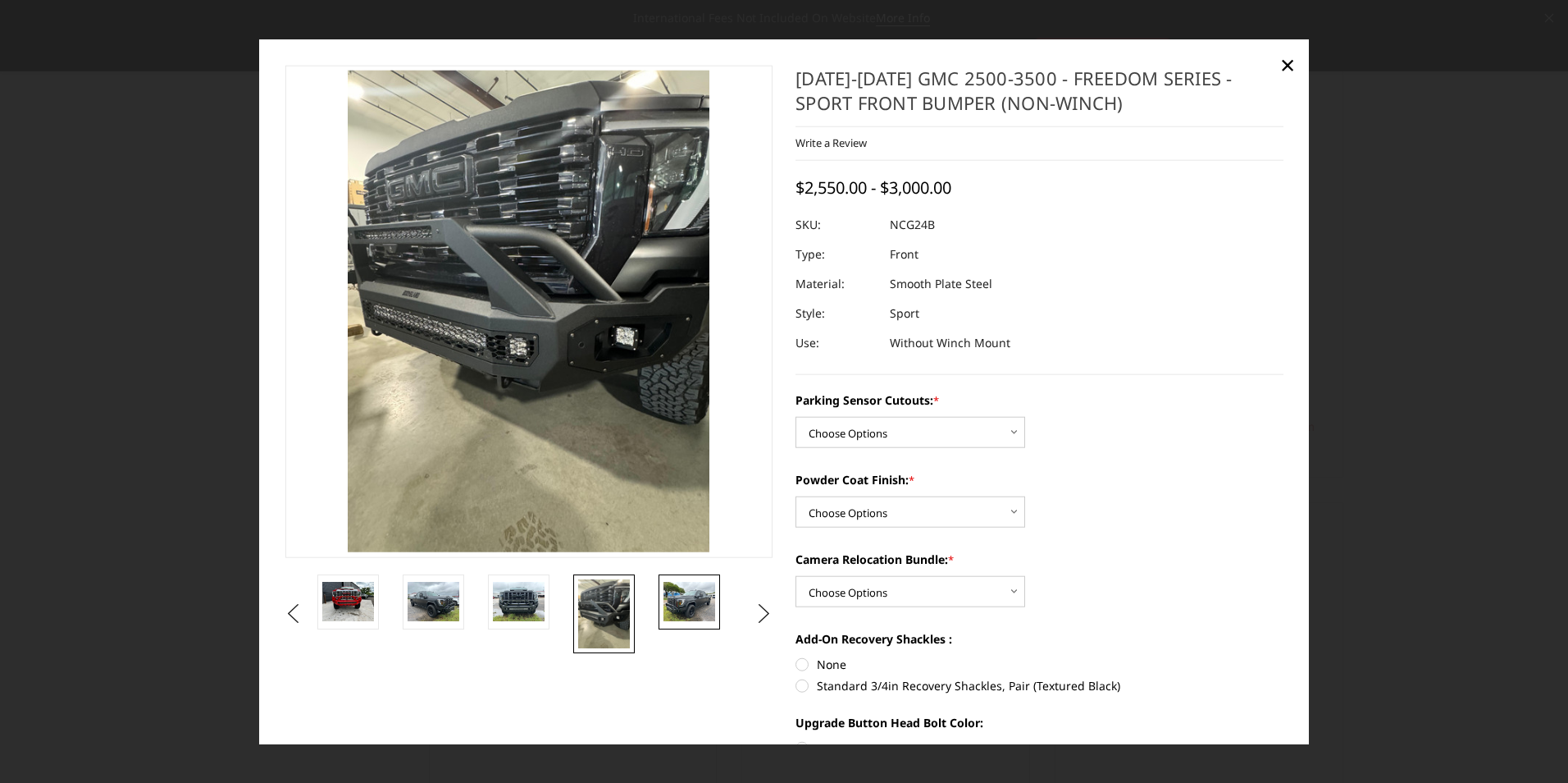
click at [695, 600] on img at bounding box center [689, 601] width 52 height 39
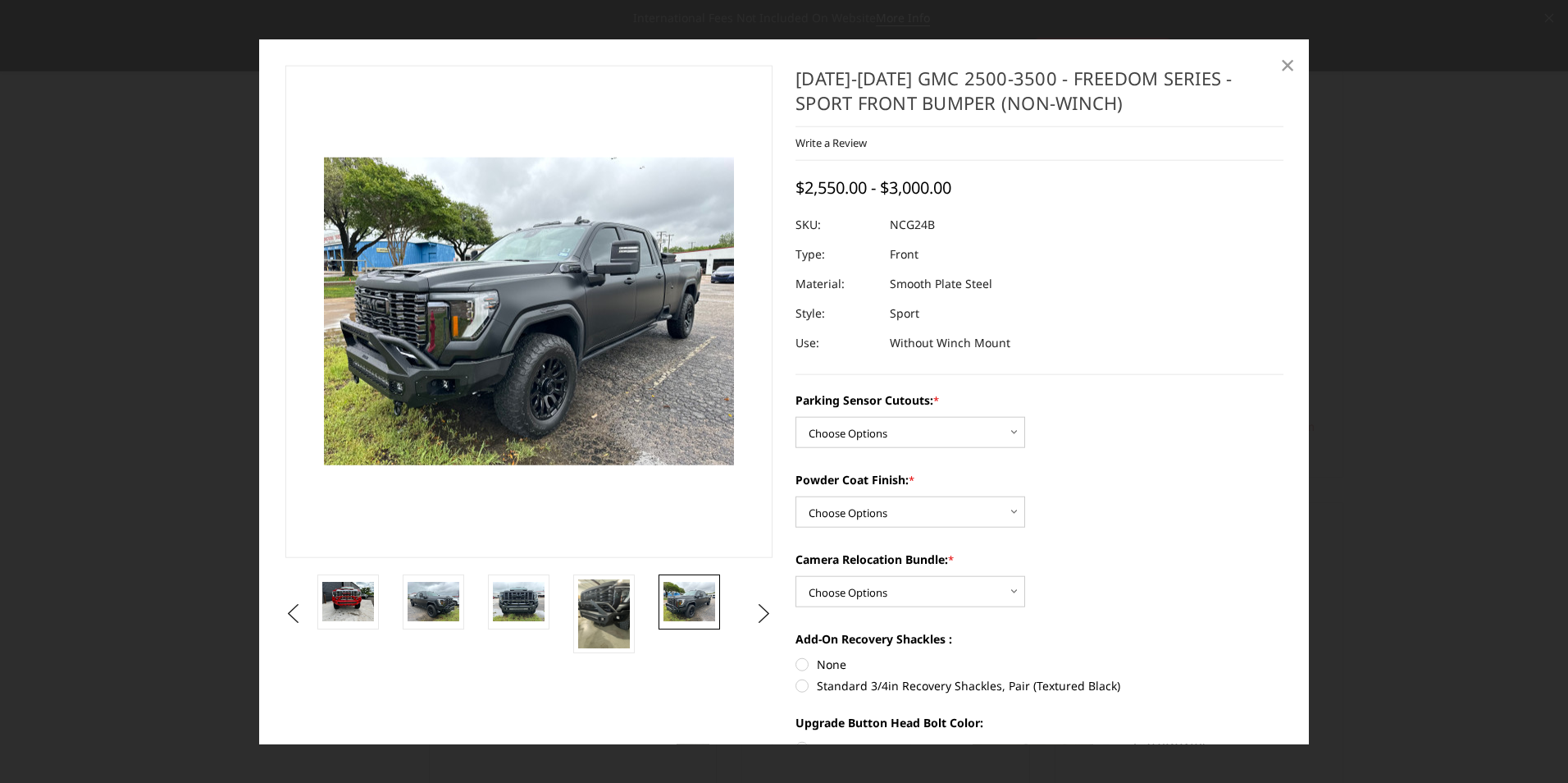
click at [1290, 64] on span "×" at bounding box center [1287, 64] width 15 height 35
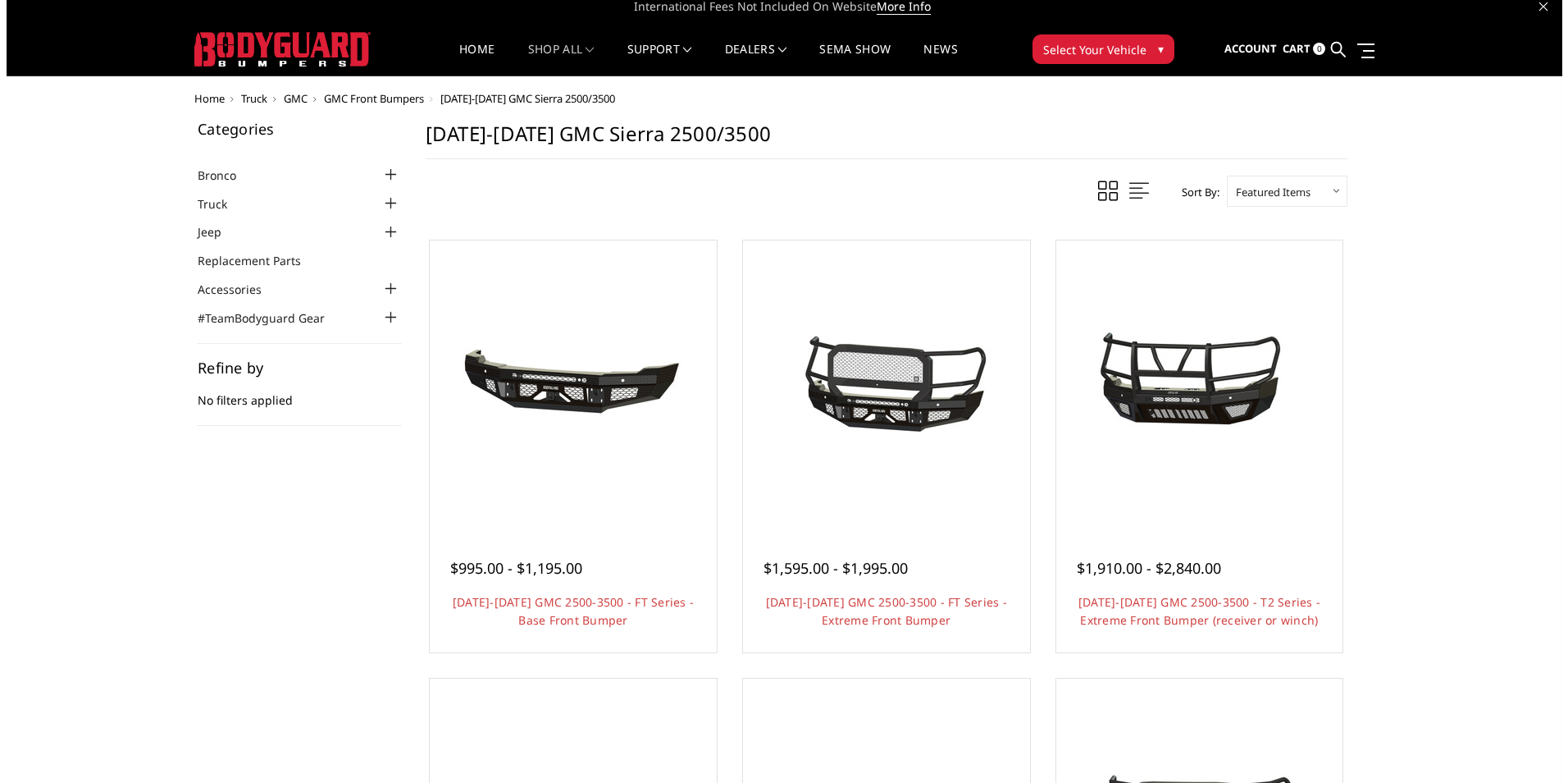
scroll to position [0, 0]
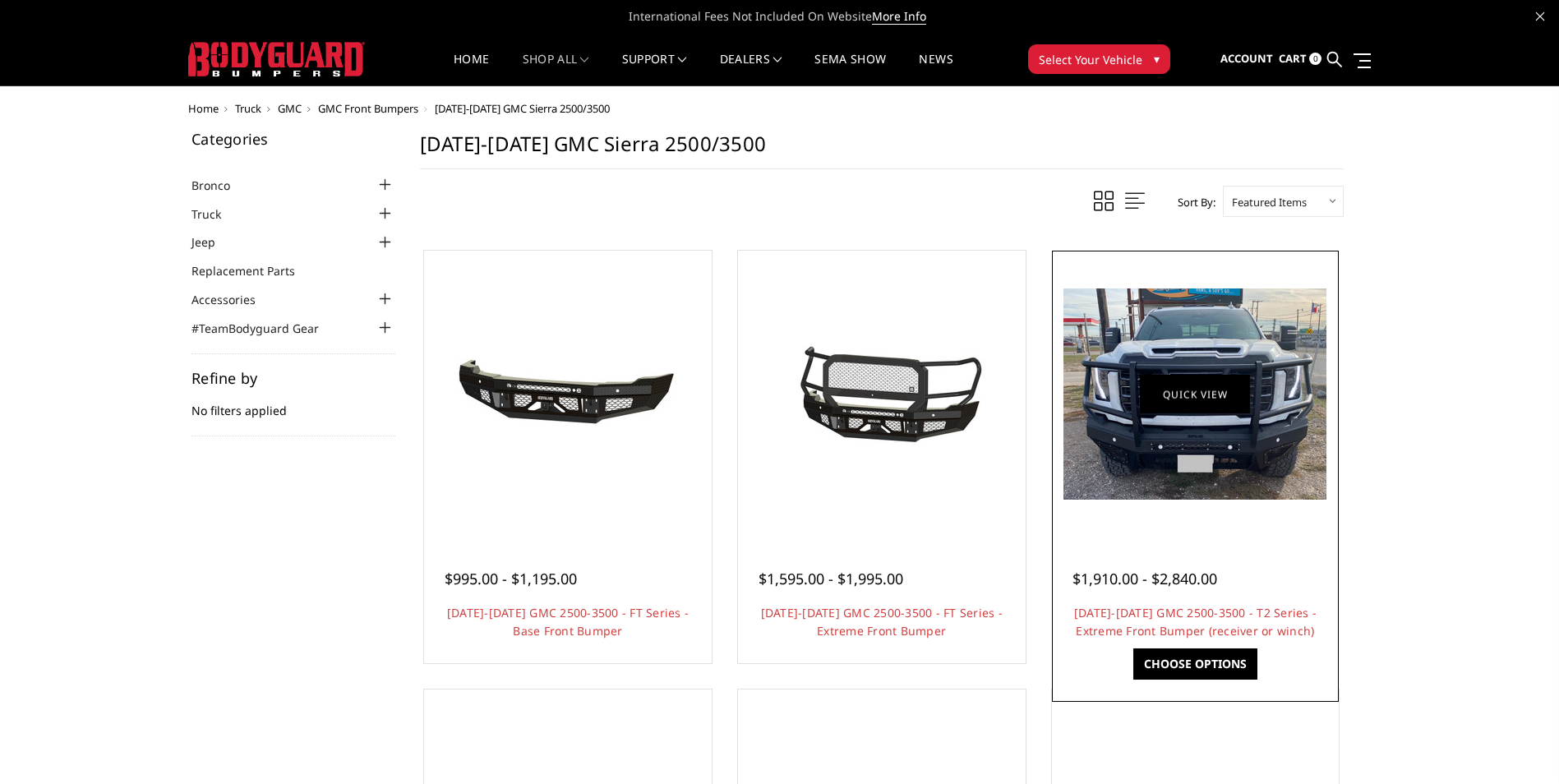
click at [1183, 389] on link "Quick view" at bounding box center [1195, 394] width 111 height 39
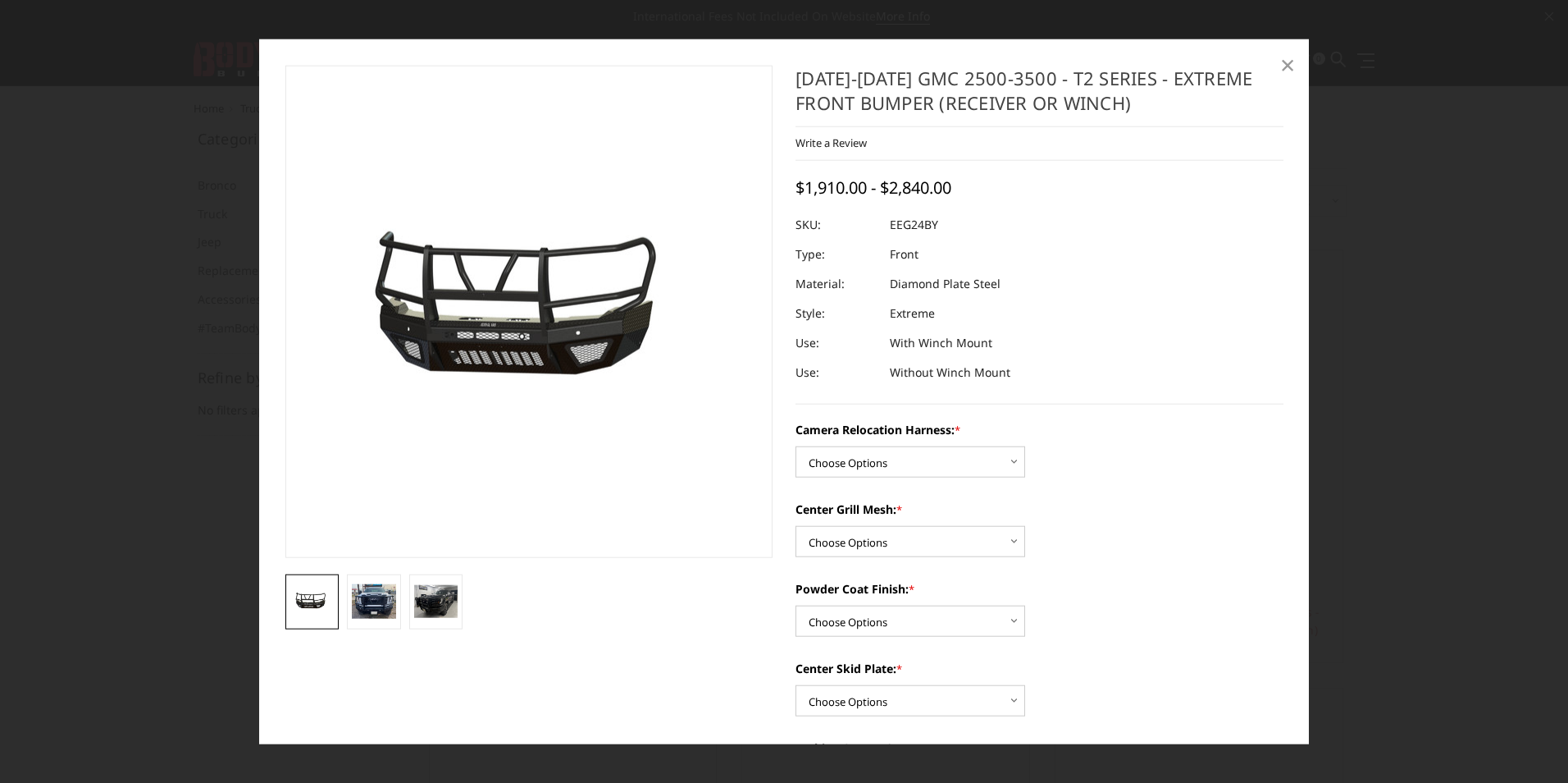
click at [1289, 66] on span "×" at bounding box center [1287, 64] width 15 height 35
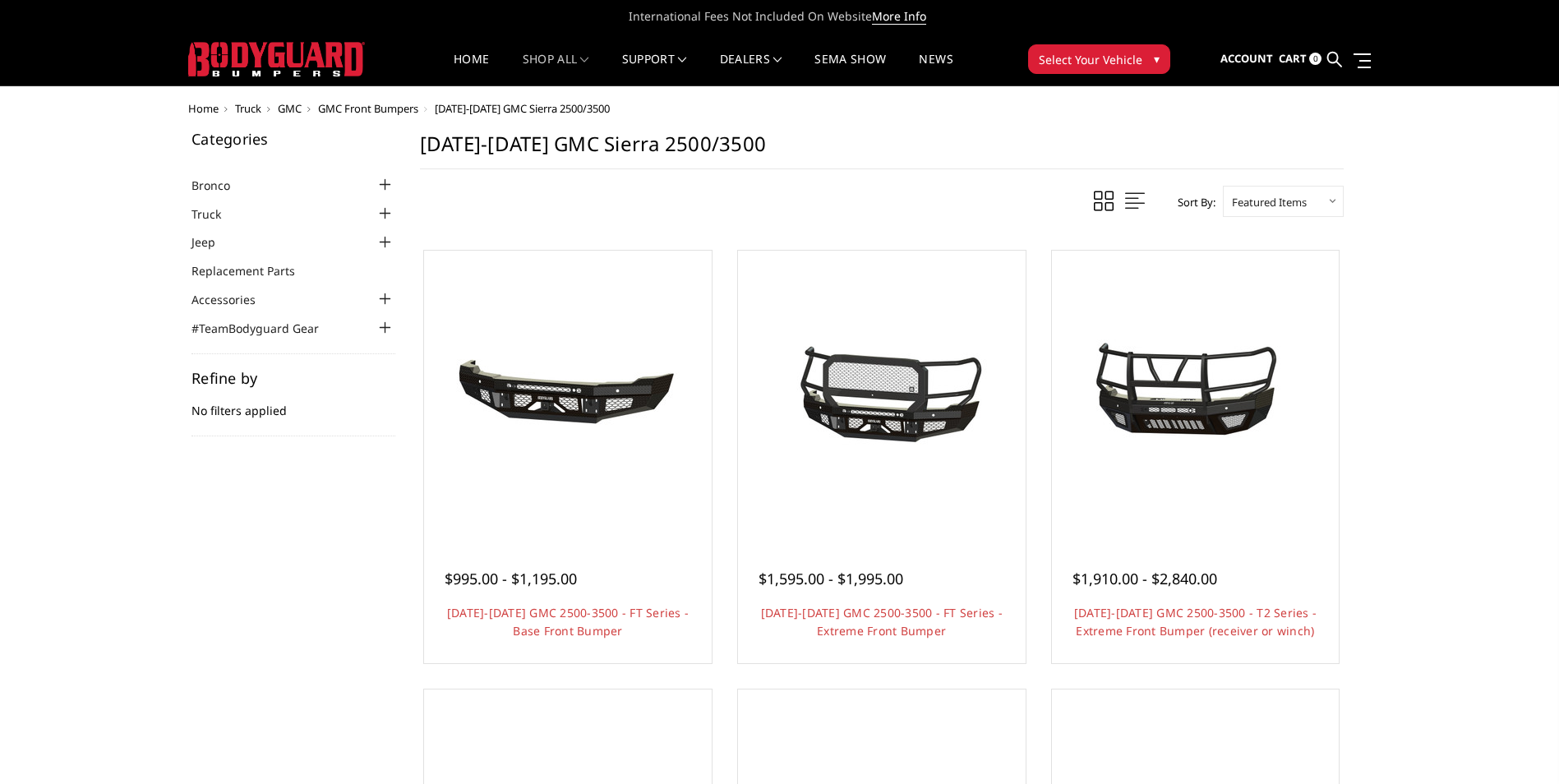
click at [1541, 12] on icon at bounding box center [1540, 16] width 8 height 8
